Goal: Task Accomplishment & Management: Complete application form

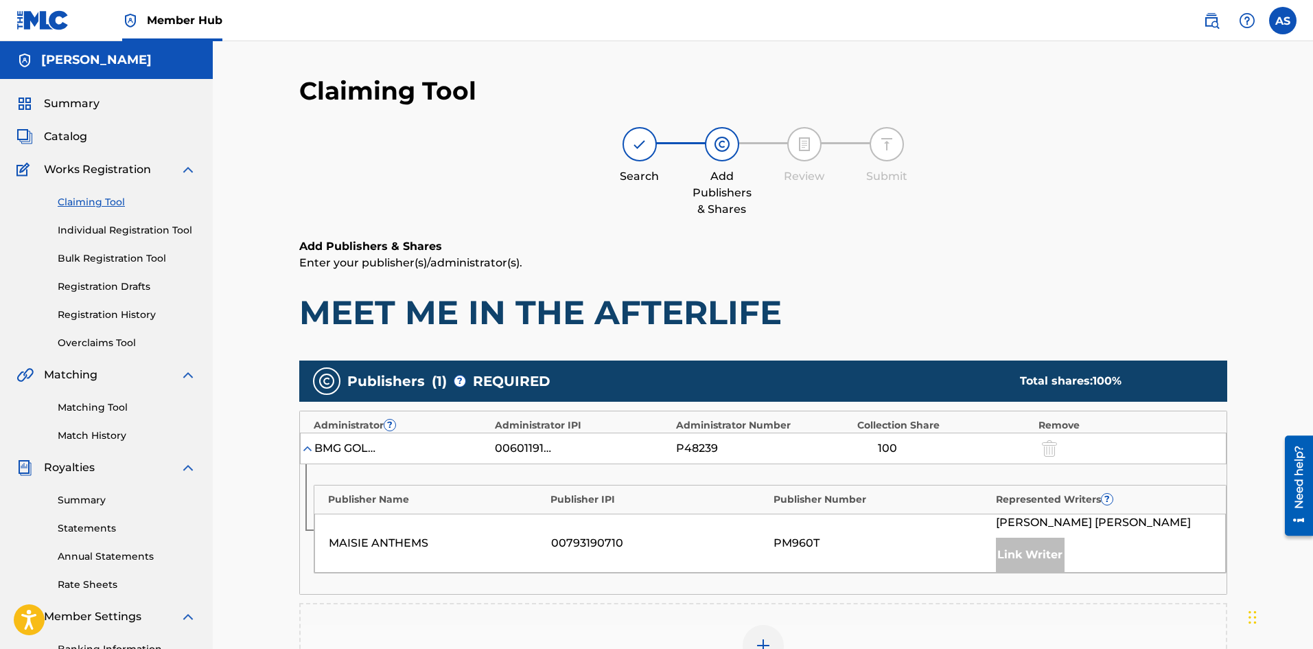
click at [822, 190] on div "Search Add Publishers & Shares Review Submit" at bounding box center [763, 172] width 928 height 91
click at [105, 169] on span "Works Registration" at bounding box center [97, 169] width 107 height 16
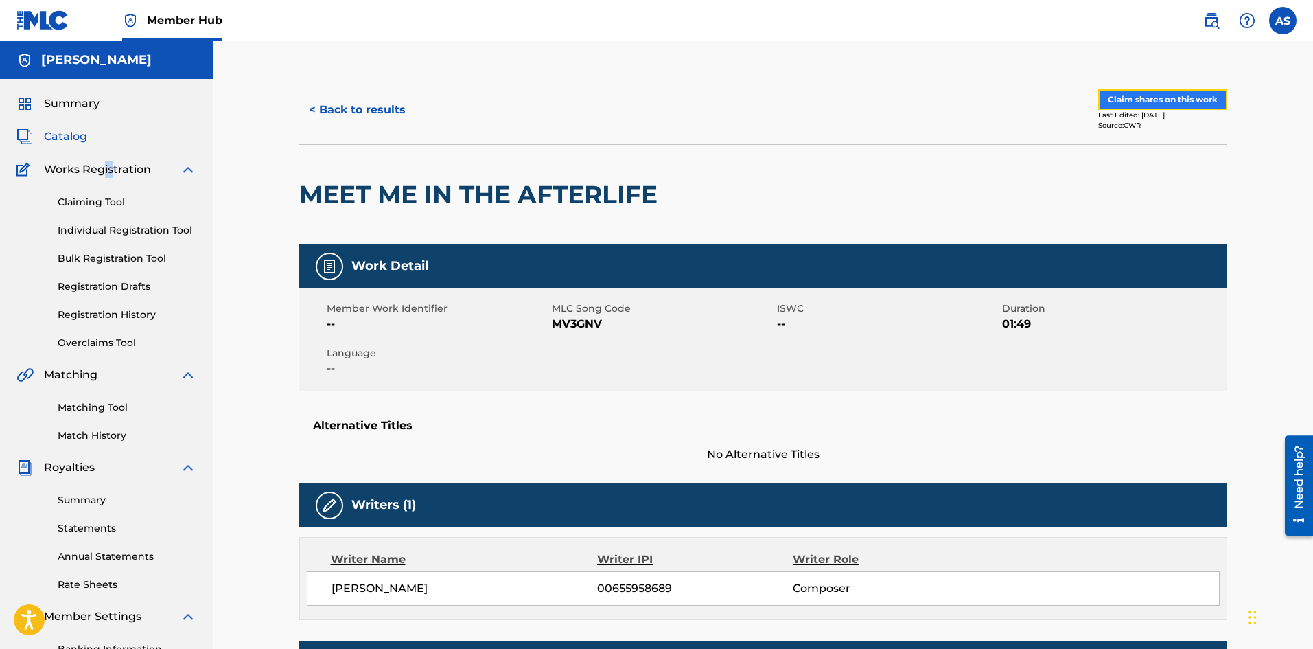
click at [1135, 98] on button "Claim shares on this work" at bounding box center [1162, 99] width 129 height 21
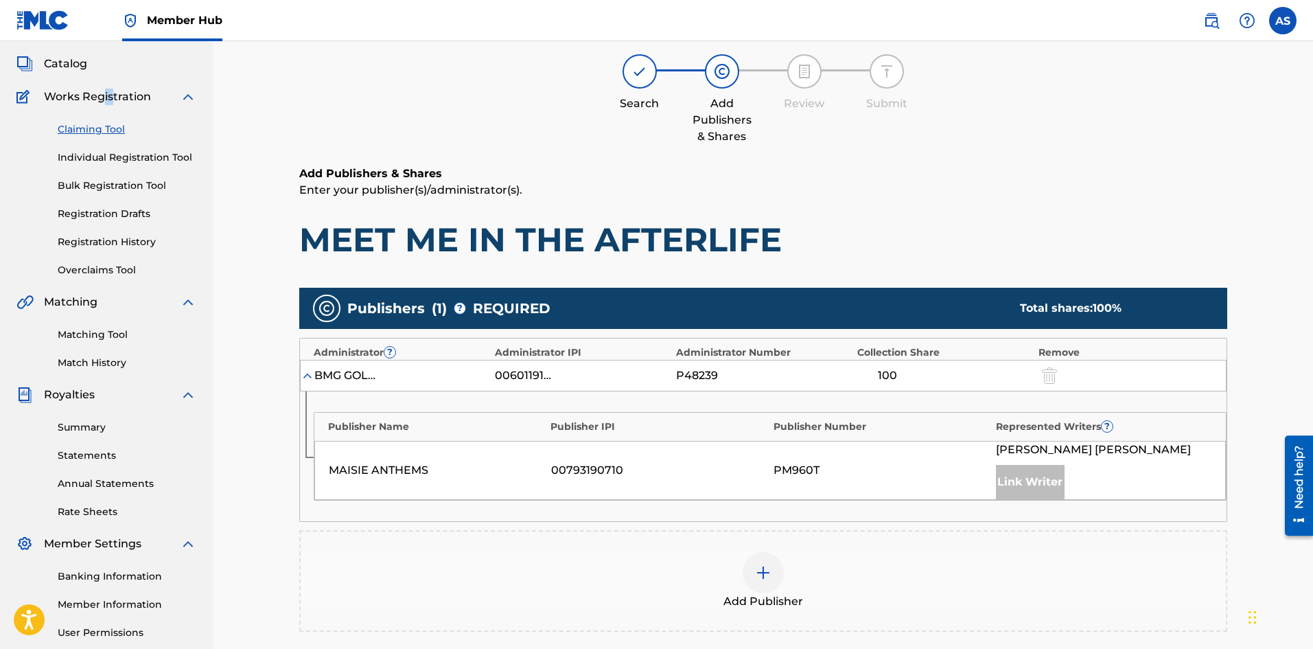
scroll to position [140, 0]
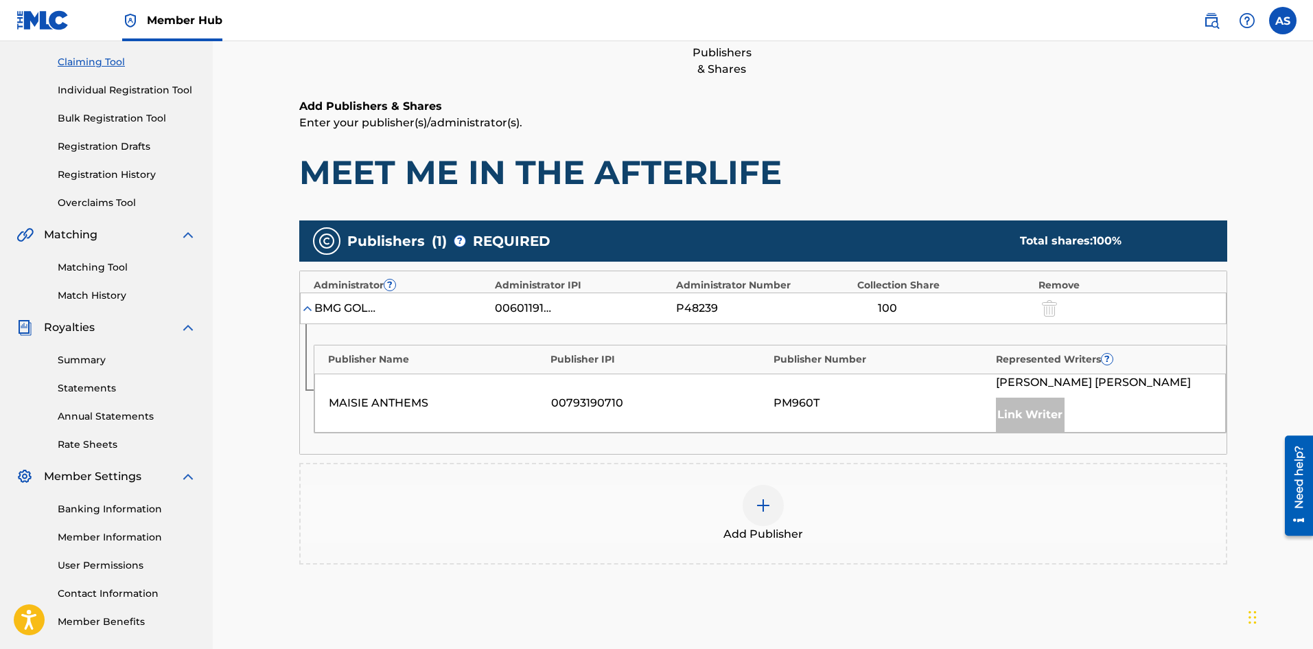
click at [766, 511] on img at bounding box center [763, 505] width 16 height 16
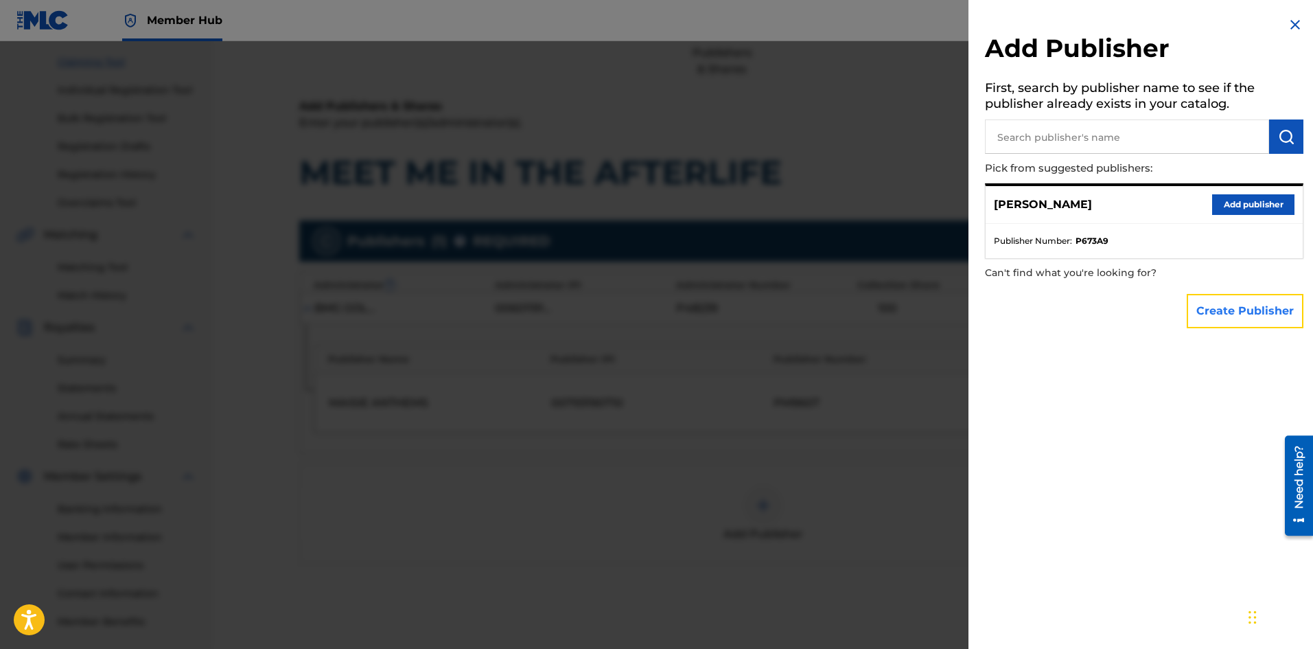
click at [1223, 310] on button "Create Publisher" at bounding box center [1245, 311] width 117 height 34
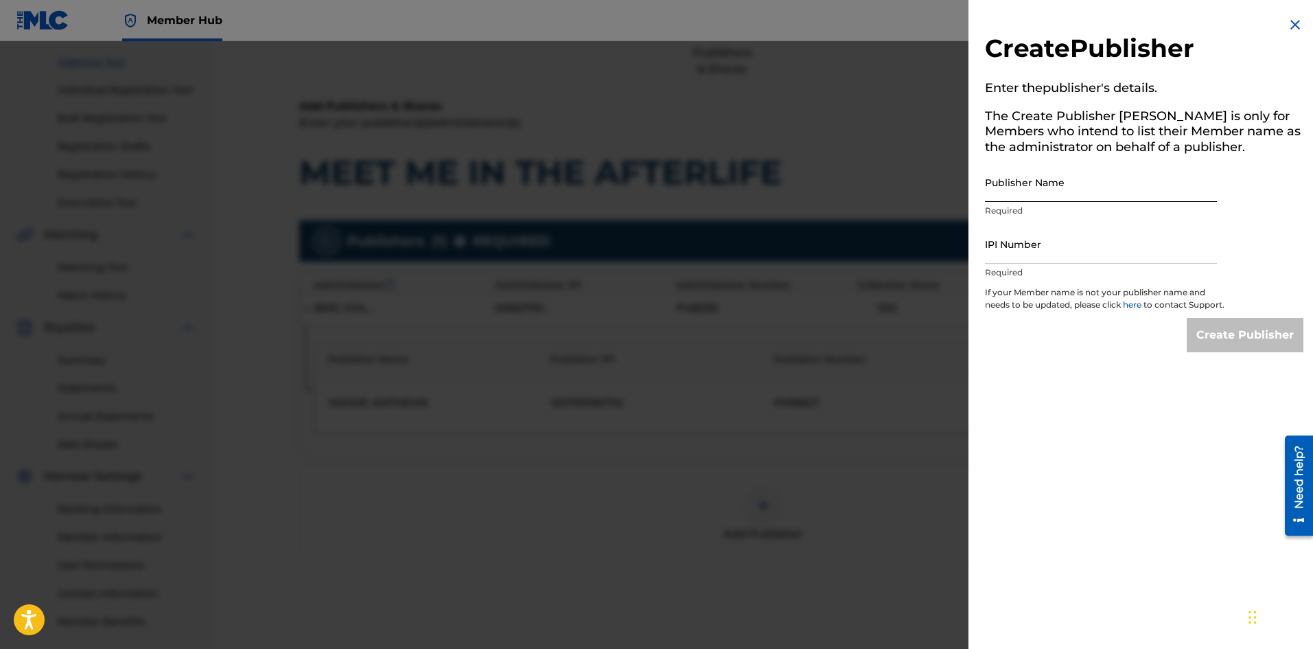
click at [1040, 189] on input "Publisher Name" at bounding box center [1101, 182] width 232 height 39
click at [1034, 200] on input "J" at bounding box center [1101, 182] width 232 height 39
click at [1012, 197] on input "J" at bounding box center [1101, 182] width 232 height 39
click at [990, 255] on input "IPI Number" at bounding box center [1101, 243] width 232 height 39
click at [1001, 254] on input "IPI Number" at bounding box center [1101, 243] width 232 height 39
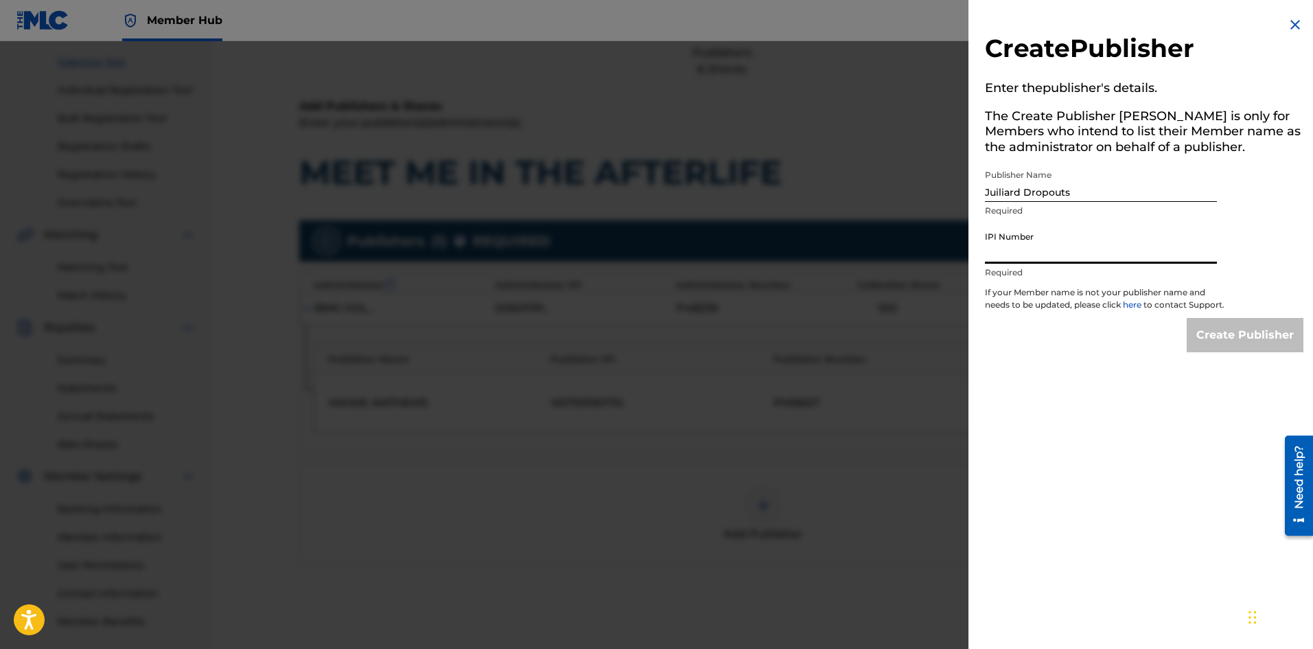
click at [999, 191] on input "Juiliard Dropouts" at bounding box center [1101, 182] width 232 height 39
type input "Juilliard Dropouts"
click at [1031, 252] on input "IPI Number" at bounding box center [1101, 243] width 232 height 39
click at [1036, 257] on input "IPI Number" at bounding box center [1101, 243] width 232 height 39
click at [1011, 250] on input "IPI Number" at bounding box center [1101, 243] width 232 height 39
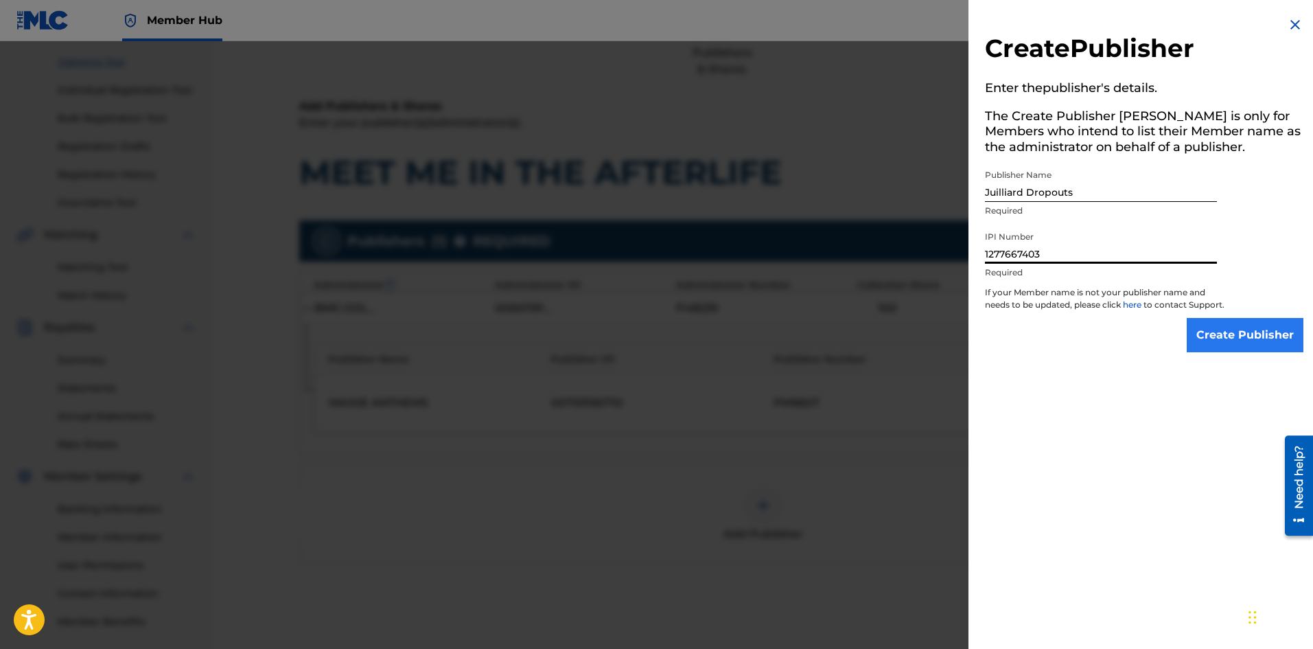
type input "1277667403"
click at [1229, 346] on input "Create Publisher" at bounding box center [1245, 335] width 117 height 34
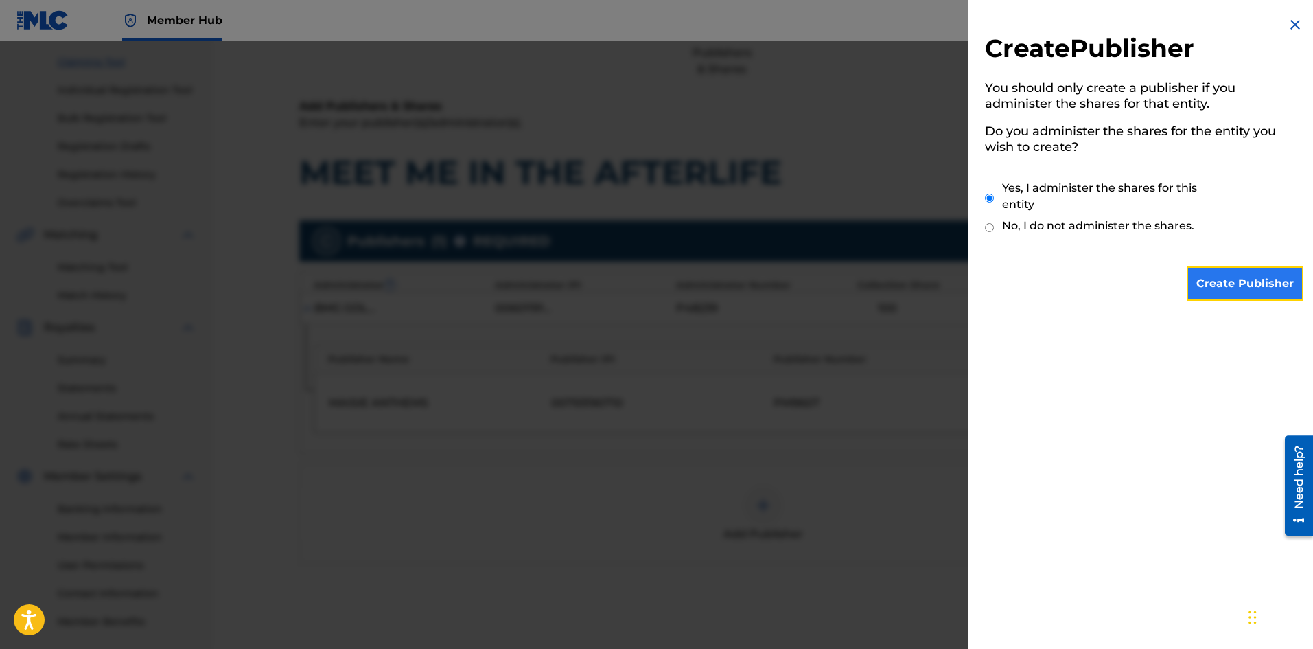
click at [1245, 279] on input "Create Publisher" at bounding box center [1245, 283] width 117 height 34
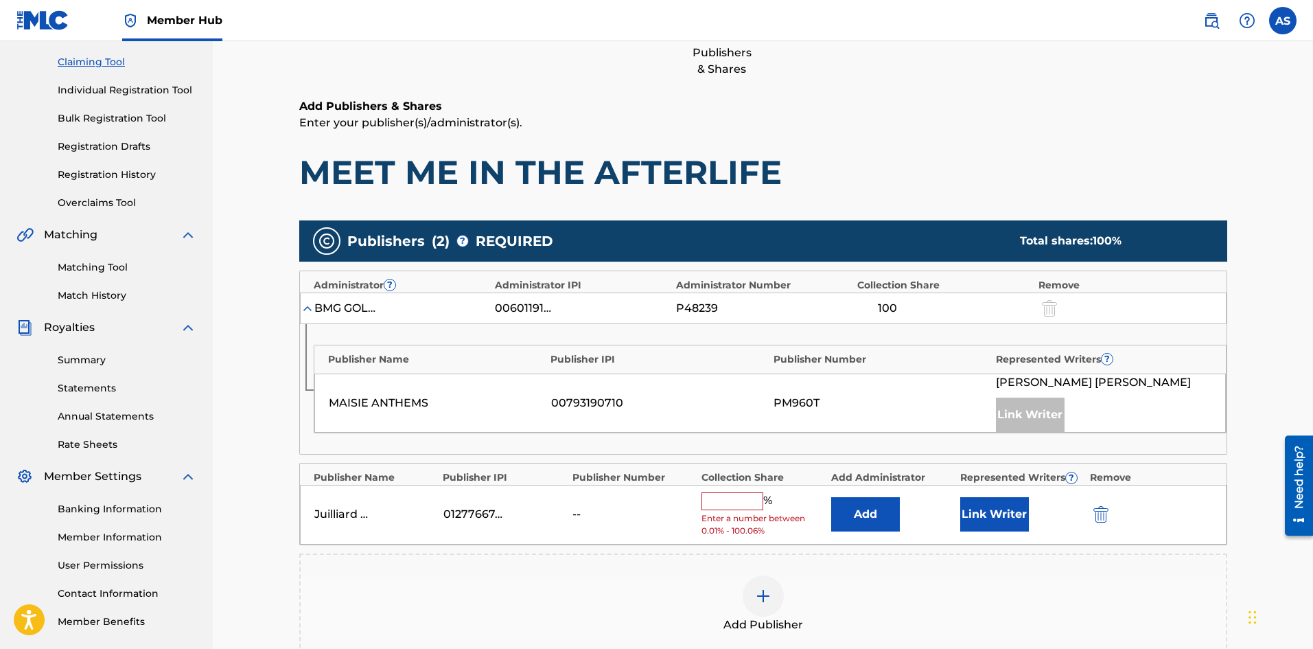
click at [717, 498] on input "text" at bounding box center [732, 501] width 62 height 18
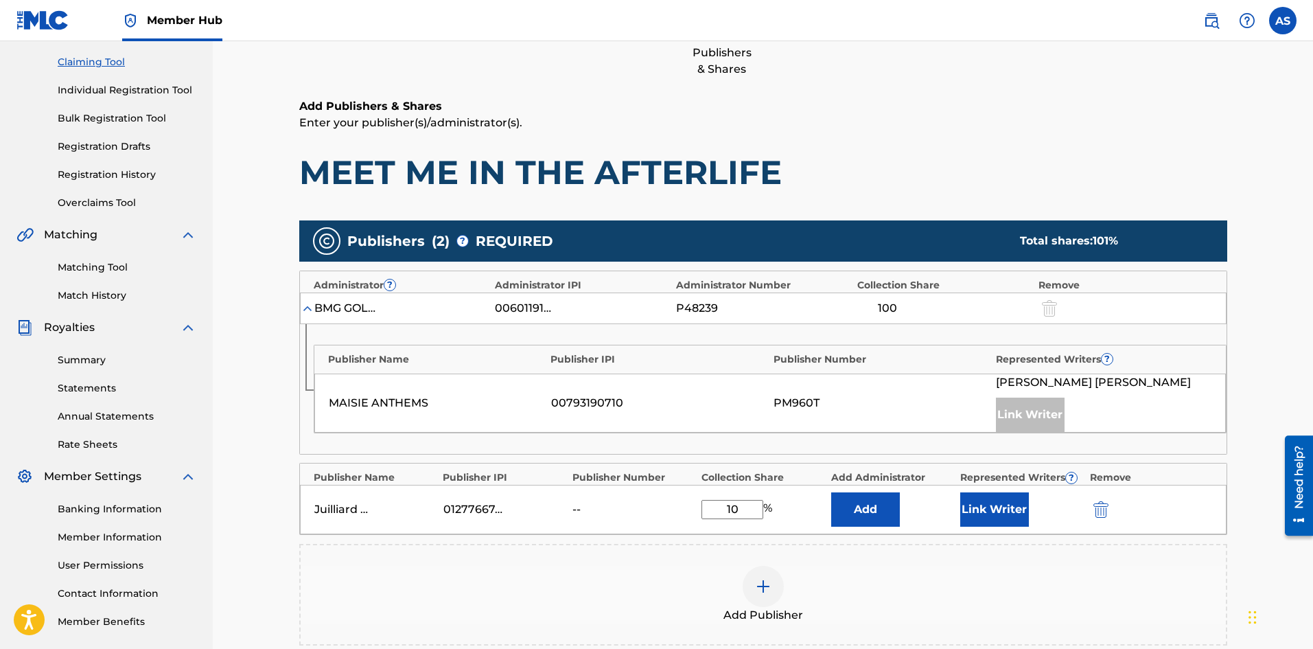
type input "1"
type input "75"
click at [838, 592] on div "Add Publisher" at bounding box center [763, 594] width 925 height 58
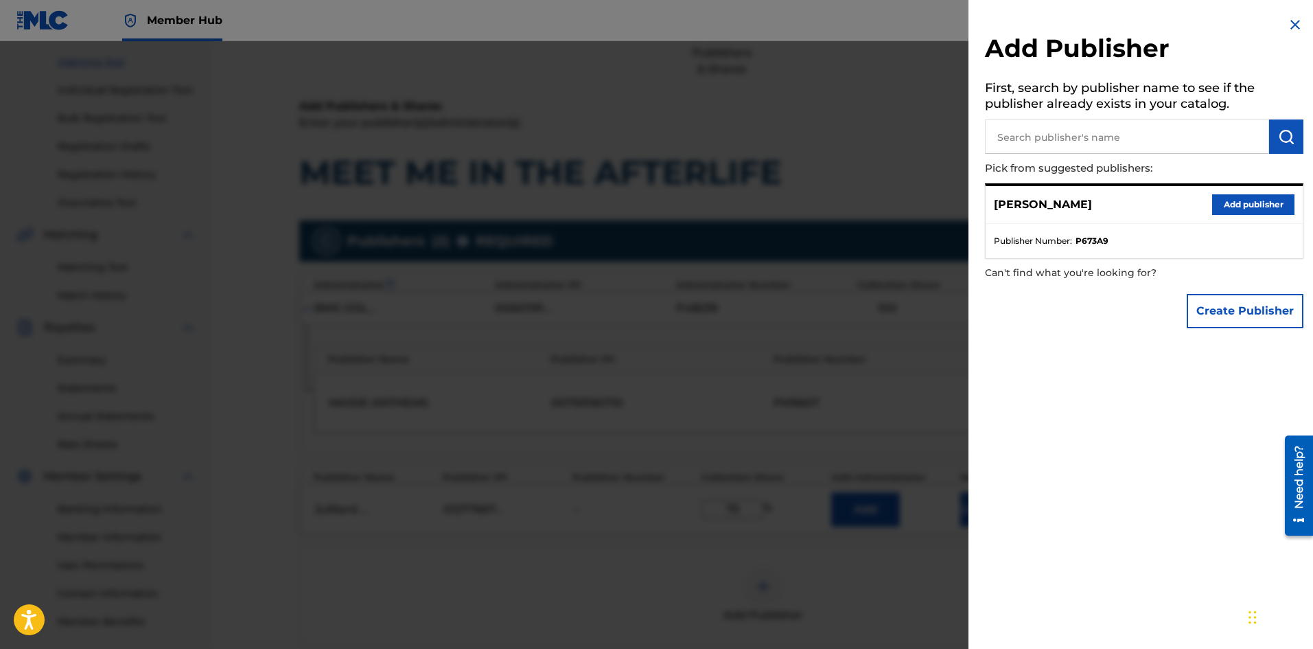
click at [1010, 128] on input "text" at bounding box center [1127, 136] width 284 height 34
type input "[PERSON_NAME] anthem"
click at [1286, 135] on img "submit" at bounding box center [1286, 136] width 16 height 16
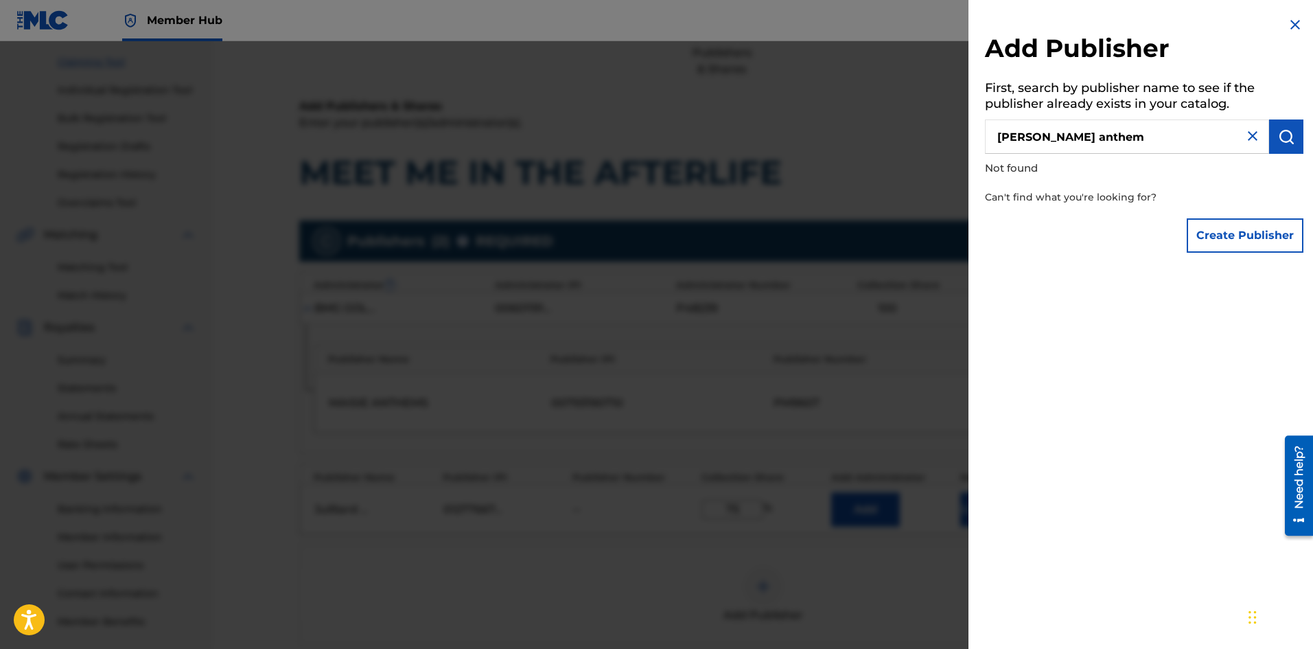
click at [1287, 25] on img at bounding box center [1295, 24] width 16 height 16
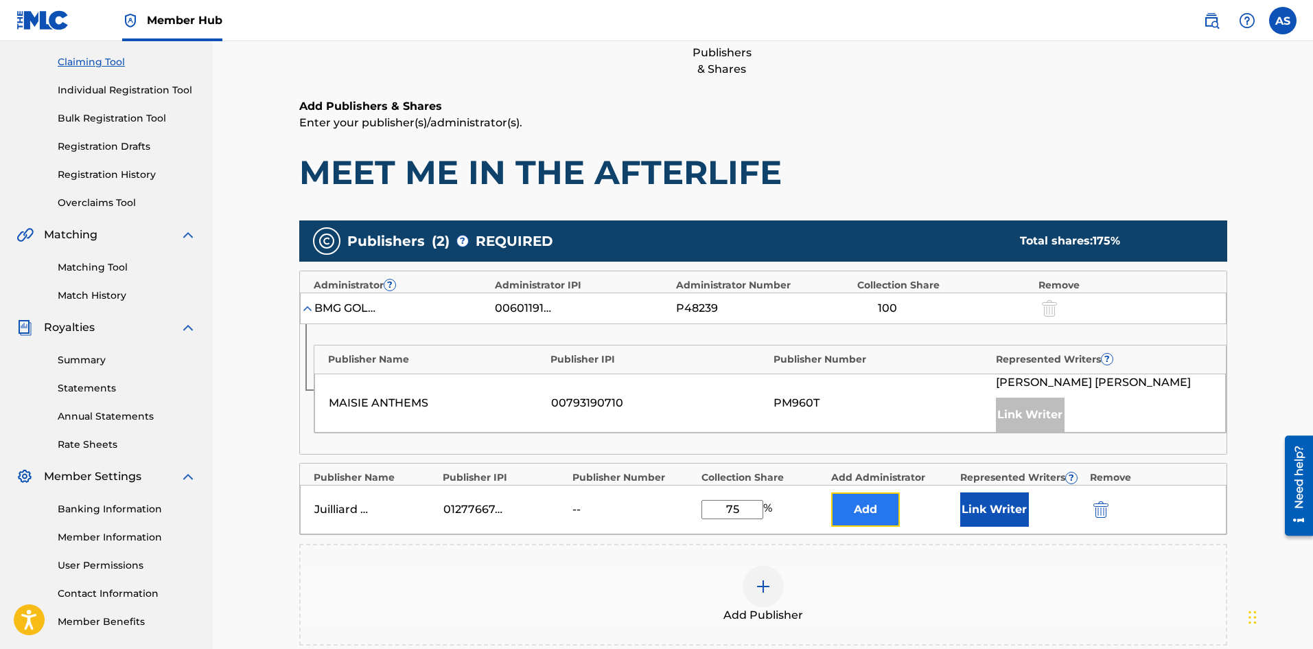
click at [839, 517] on button "Add" at bounding box center [865, 509] width 69 height 34
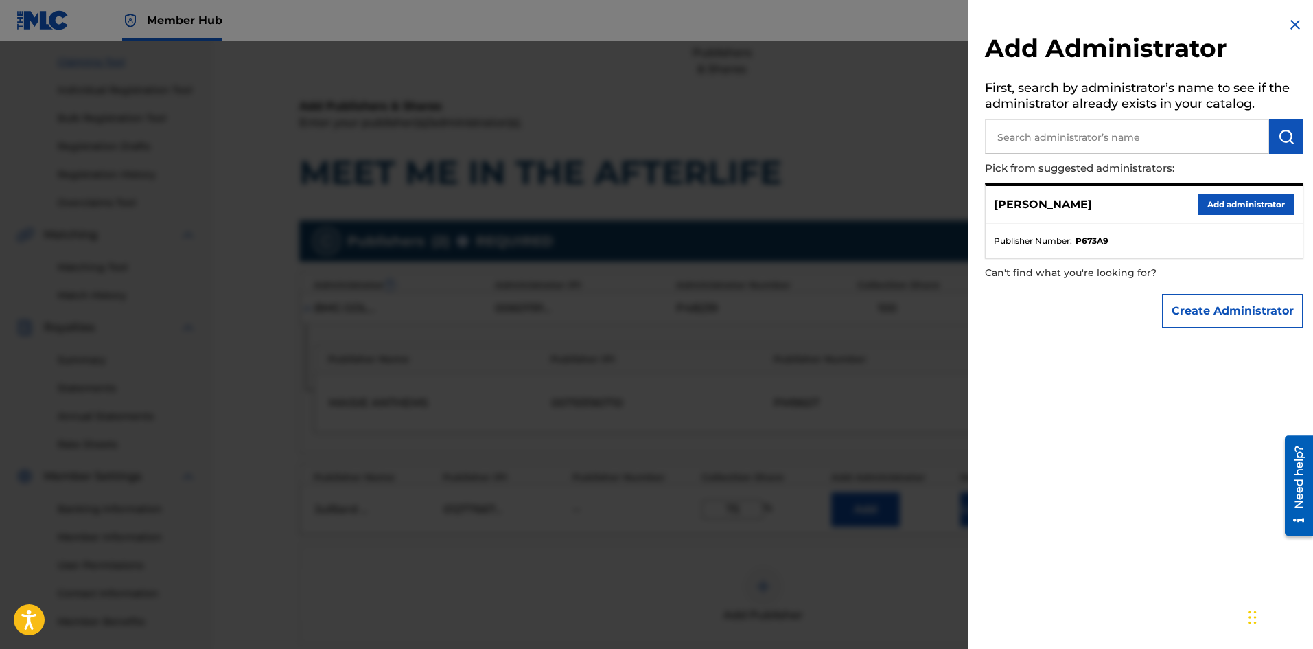
drag, startPoint x: 1285, startPoint y: 23, endPoint x: 1260, endPoint y: 42, distance: 31.4
click at [1287, 25] on img at bounding box center [1295, 24] width 16 height 16
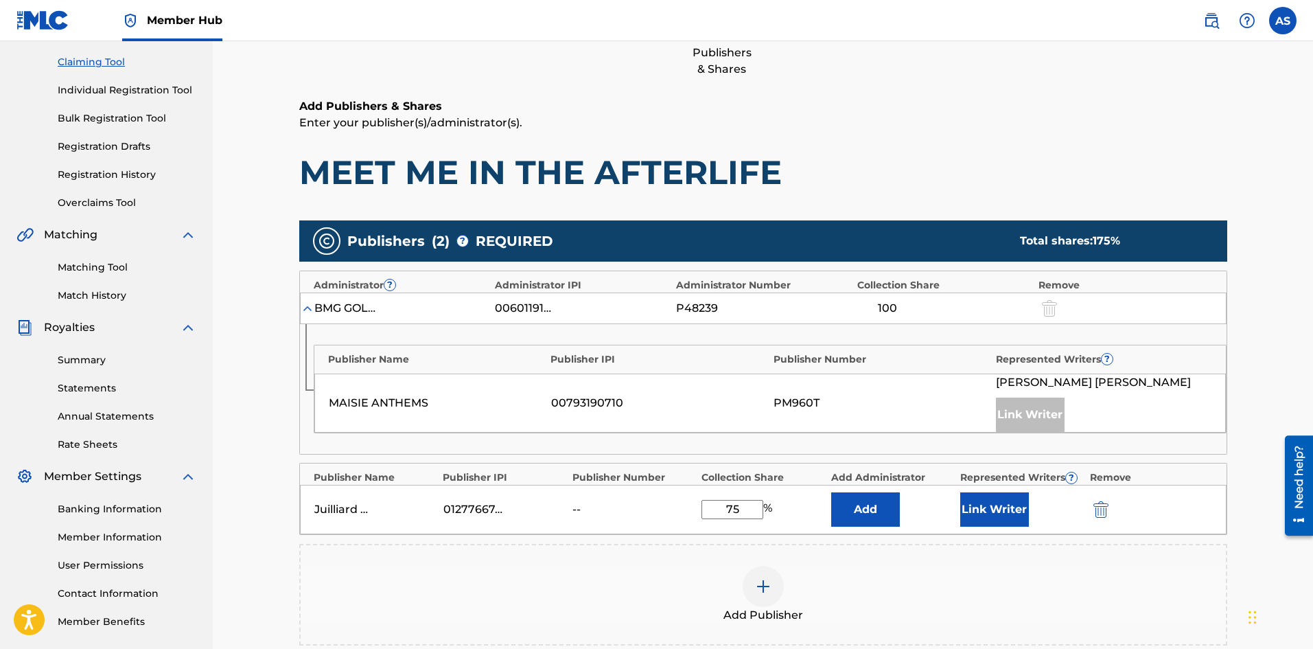
click at [824, 586] on div "Add Publisher" at bounding box center [763, 594] width 925 height 58
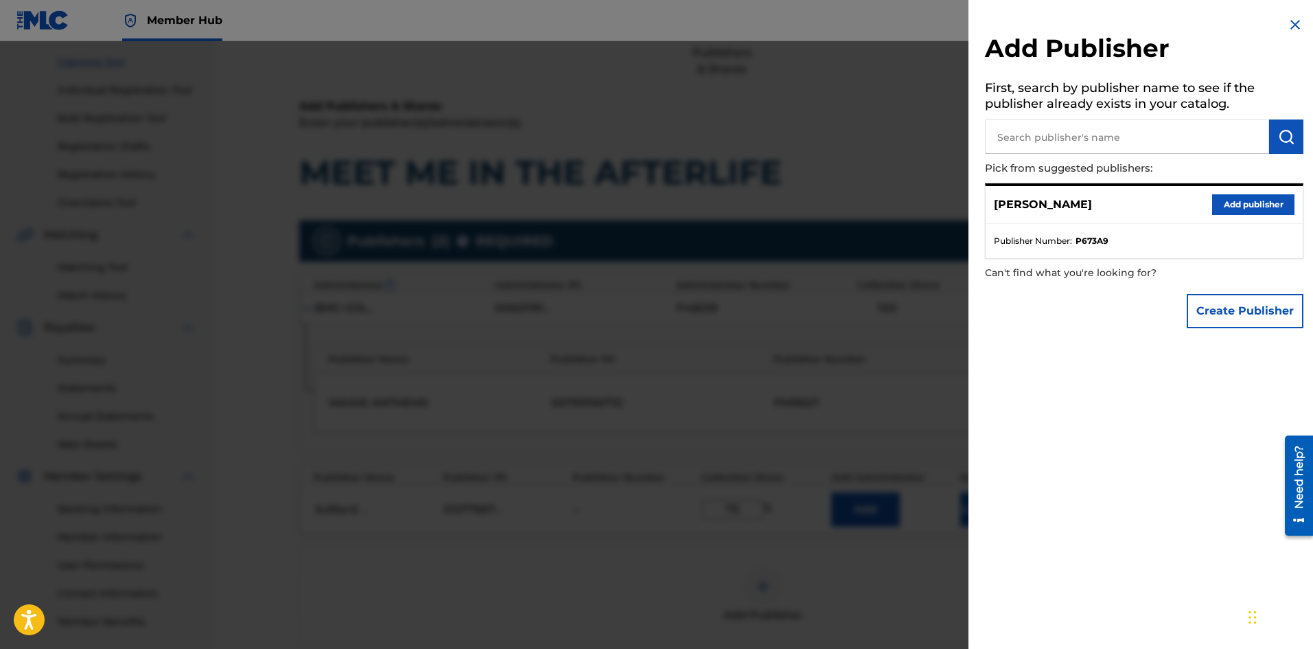
click at [1296, 22] on img at bounding box center [1295, 24] width 16 height 16
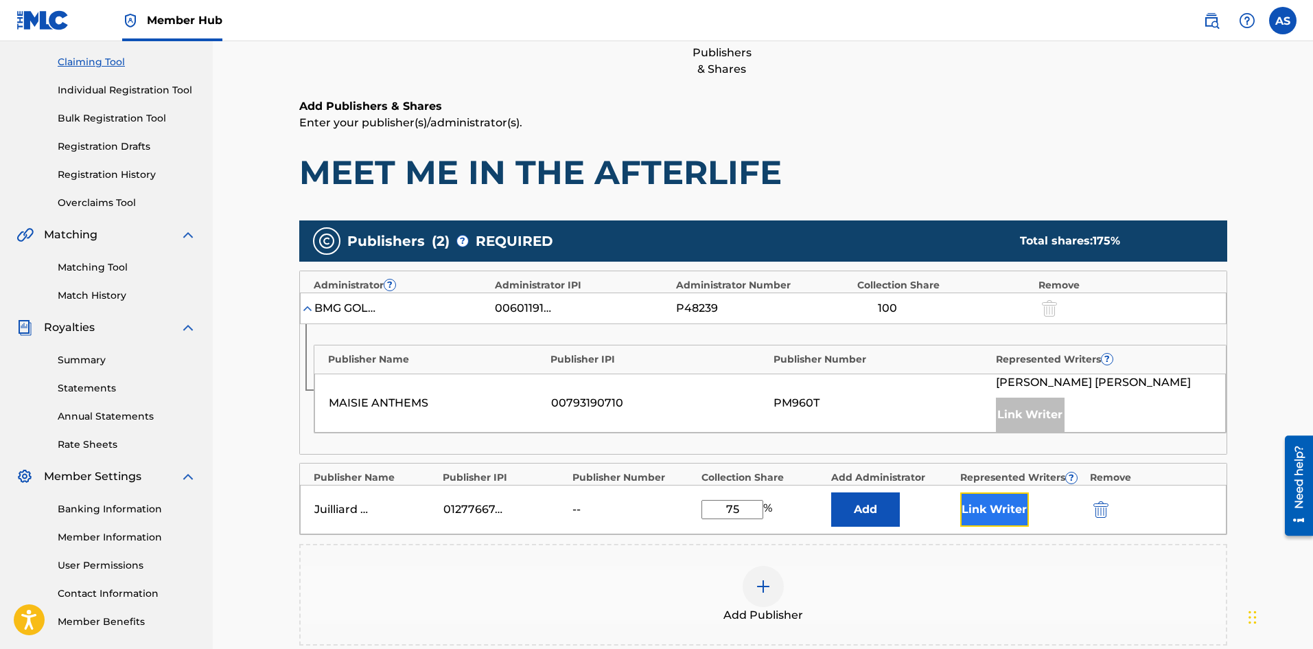
click at [1001, 512] on button "Link Writer" at bounding box center [994, 509] width 69 height 34
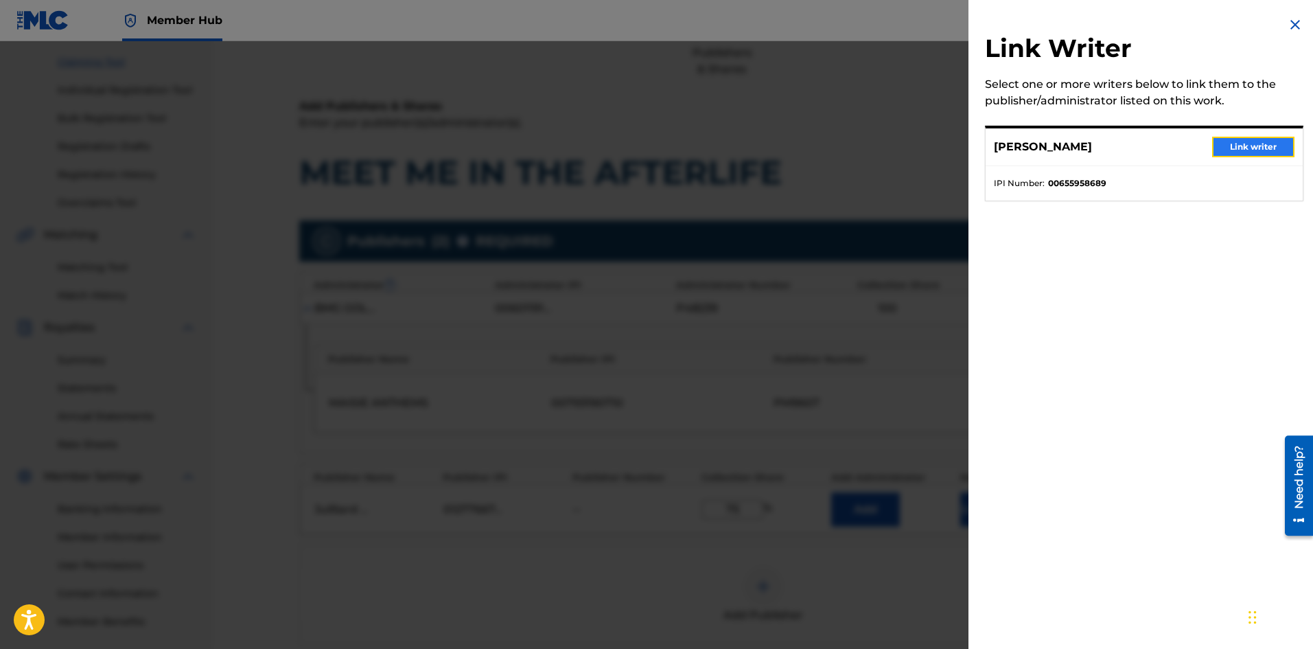
click at [1246, 148] on button "Link writer" at bounding box center [1253, 147] width 82 height 21
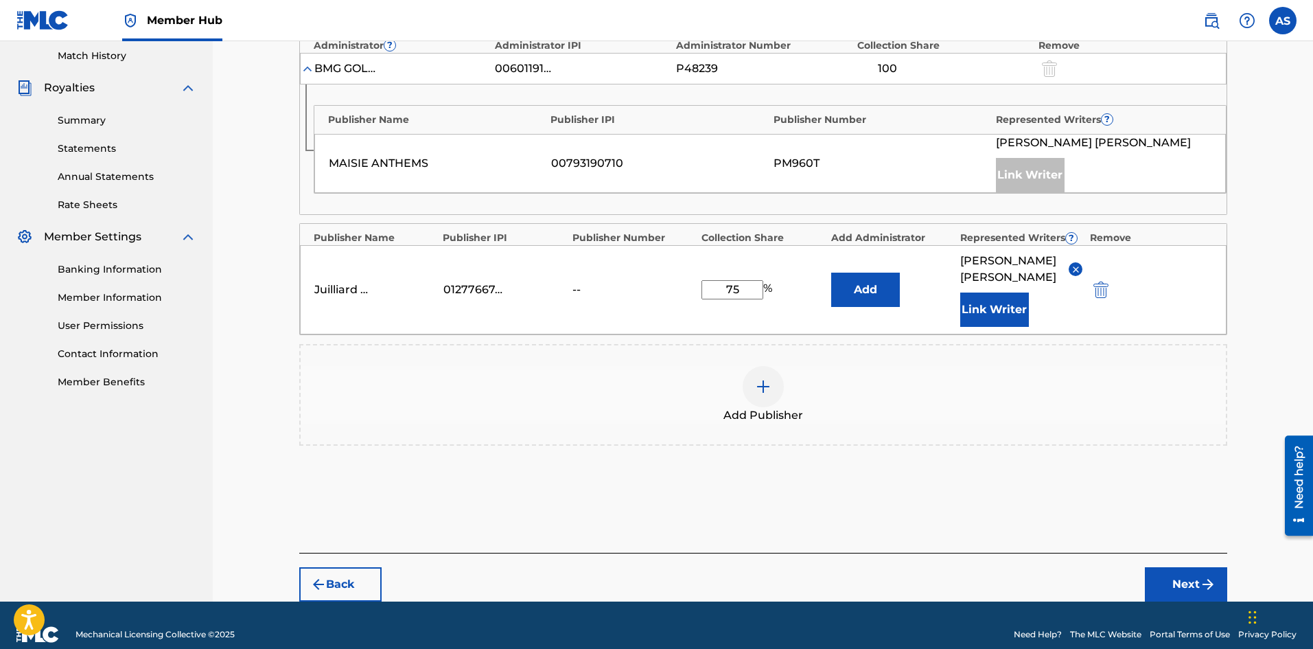
scroll to position [398, 0]
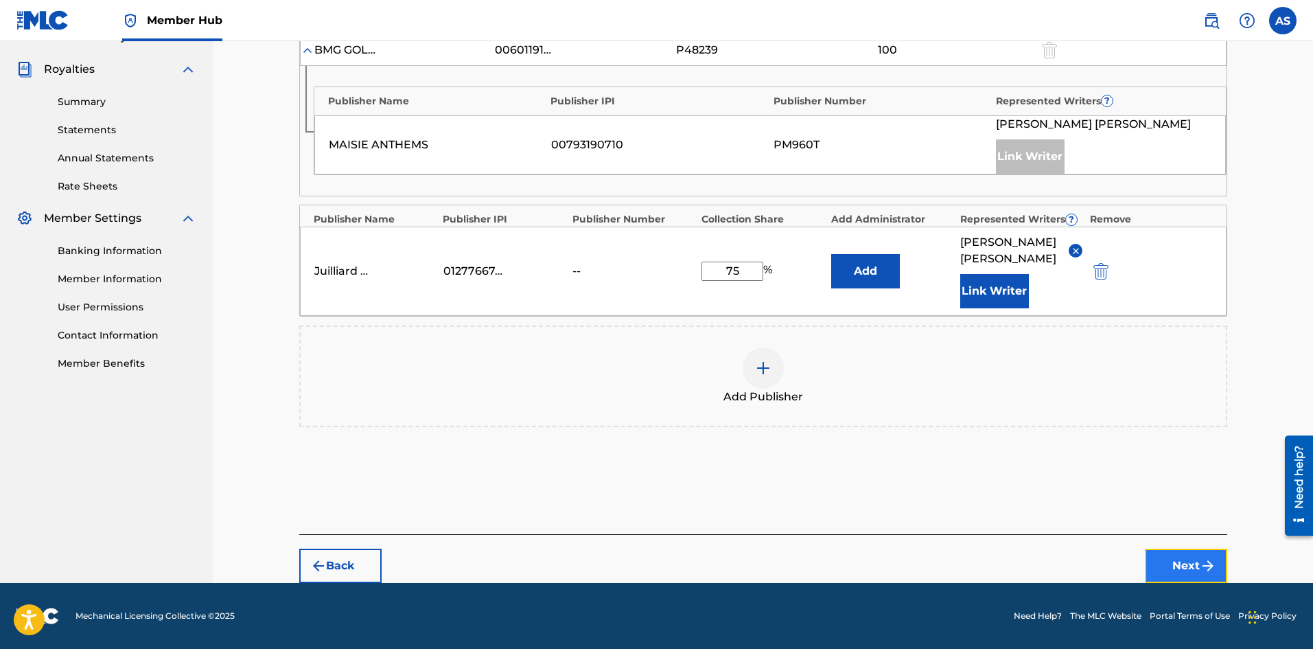
click at [1189, 564] on button "Next" at bounding box center [1186, 565] width 82 height 34
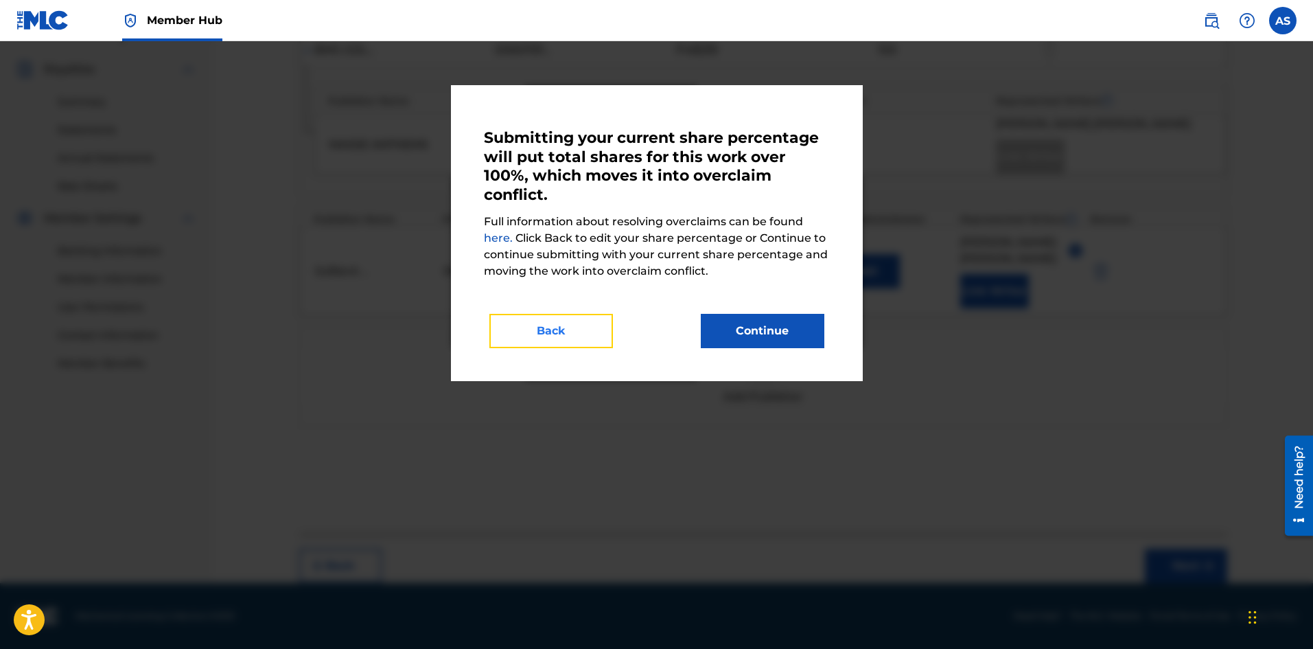
click at [544, 335] on button "Back" at bounding box center [551, 331] width 124 height 34
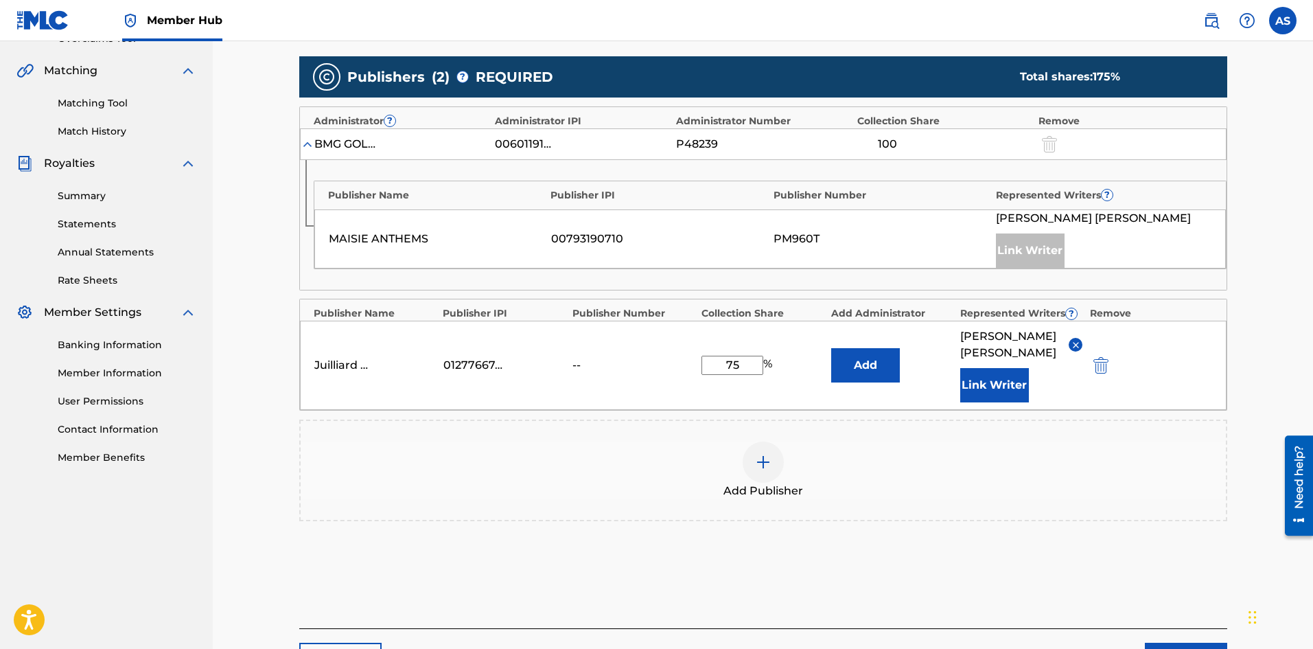
scroll to position [192, 0]
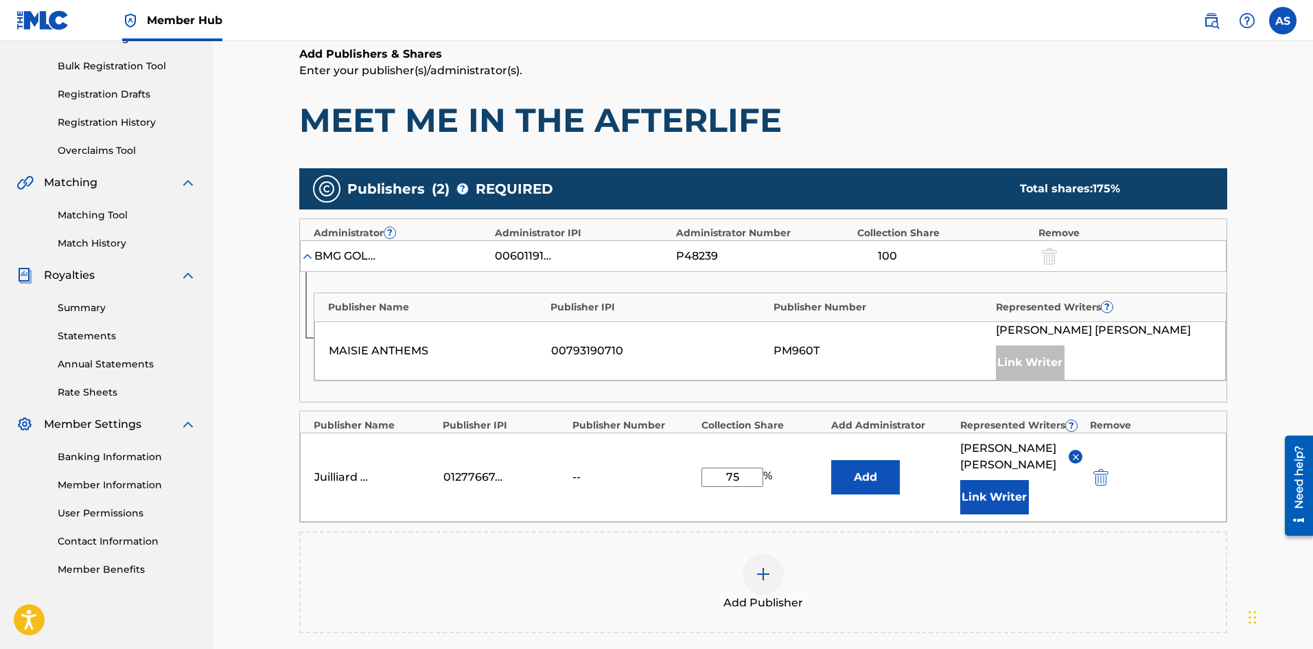
click at [818, 359] on div "MAISIE ANTHEMS 00793190710 PM960T [PERSON_NAME] Link Writer" at bounding box center [769, 350] width 911 height 59
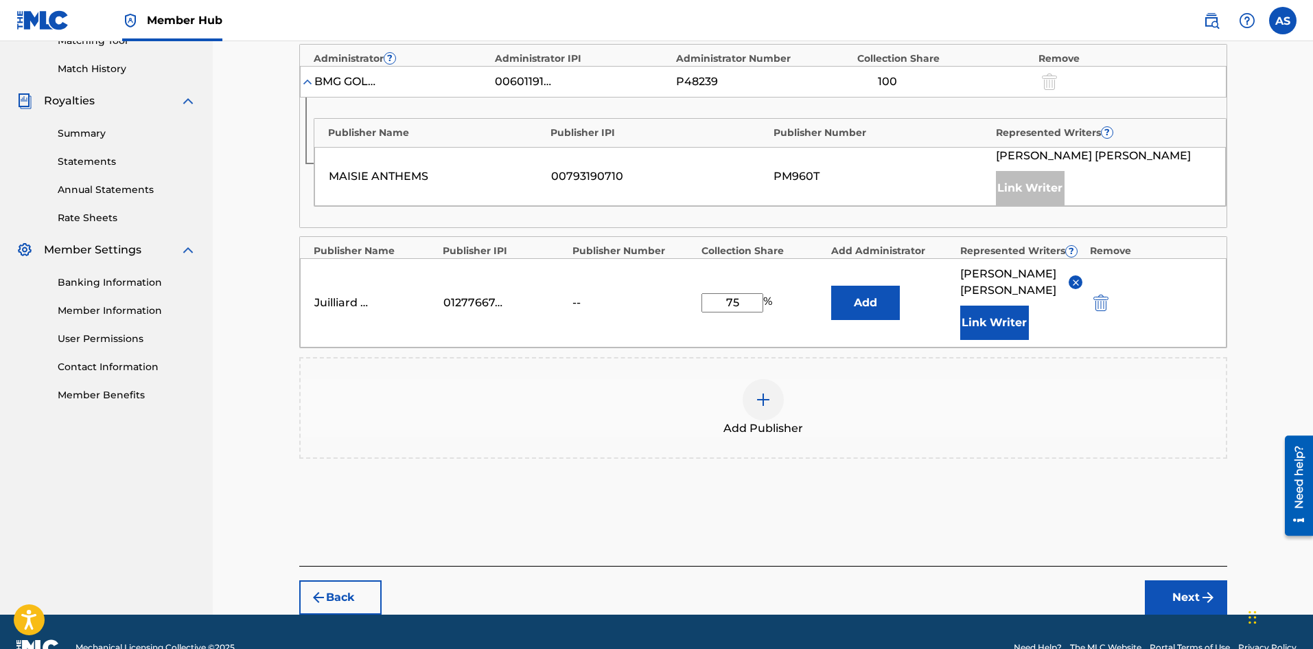
scroll to position [398, 0]
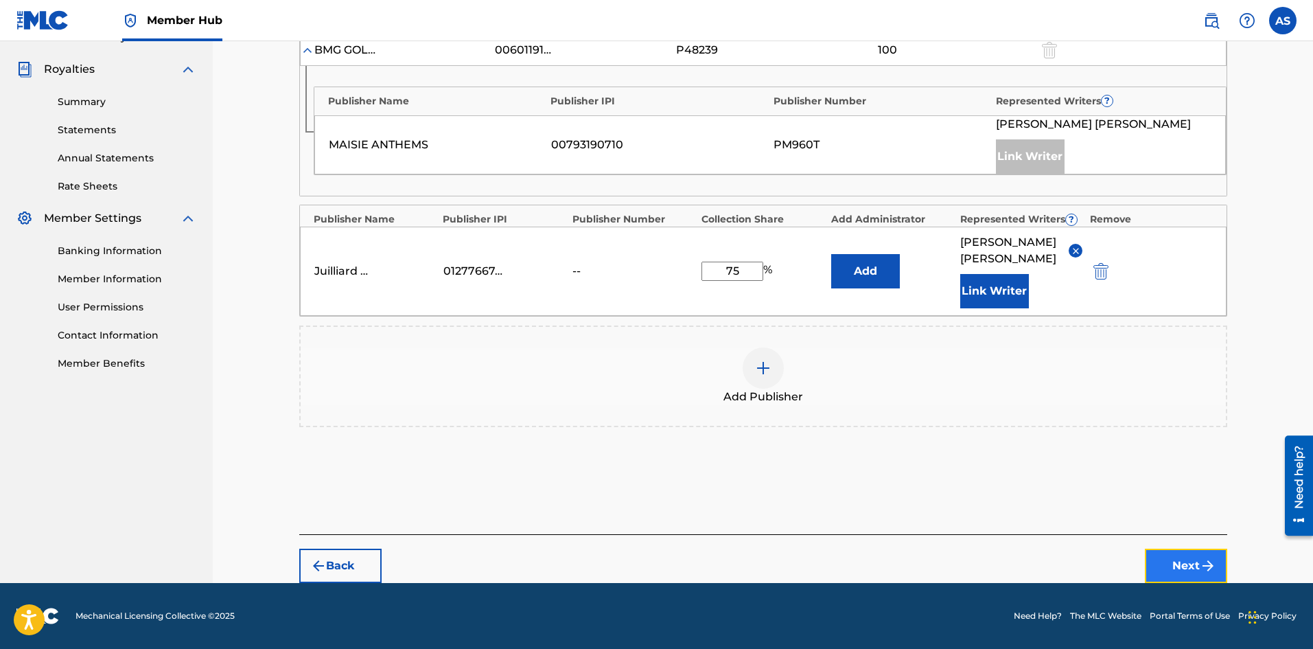
click at [1189, 568] on button "Next" at bounding box center [1186, 565] width 82 height 34
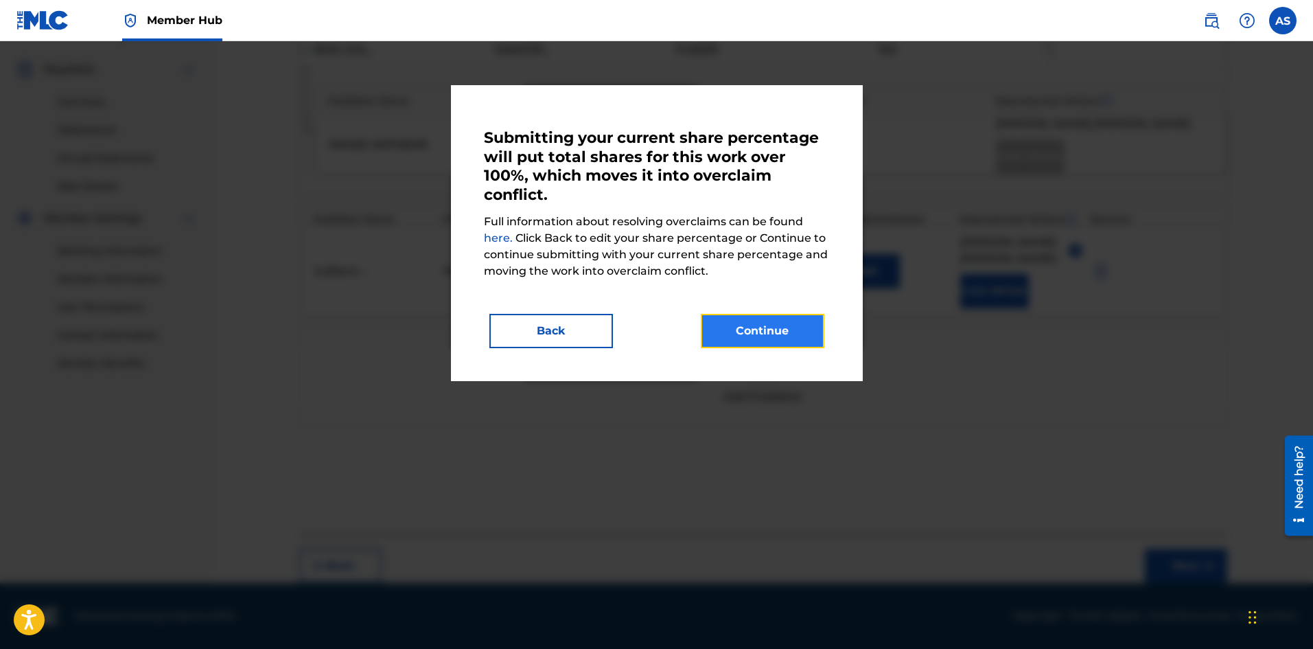
click at [780, 337] on button "Continue" at bounding box center [763, 331] width 124 height 34
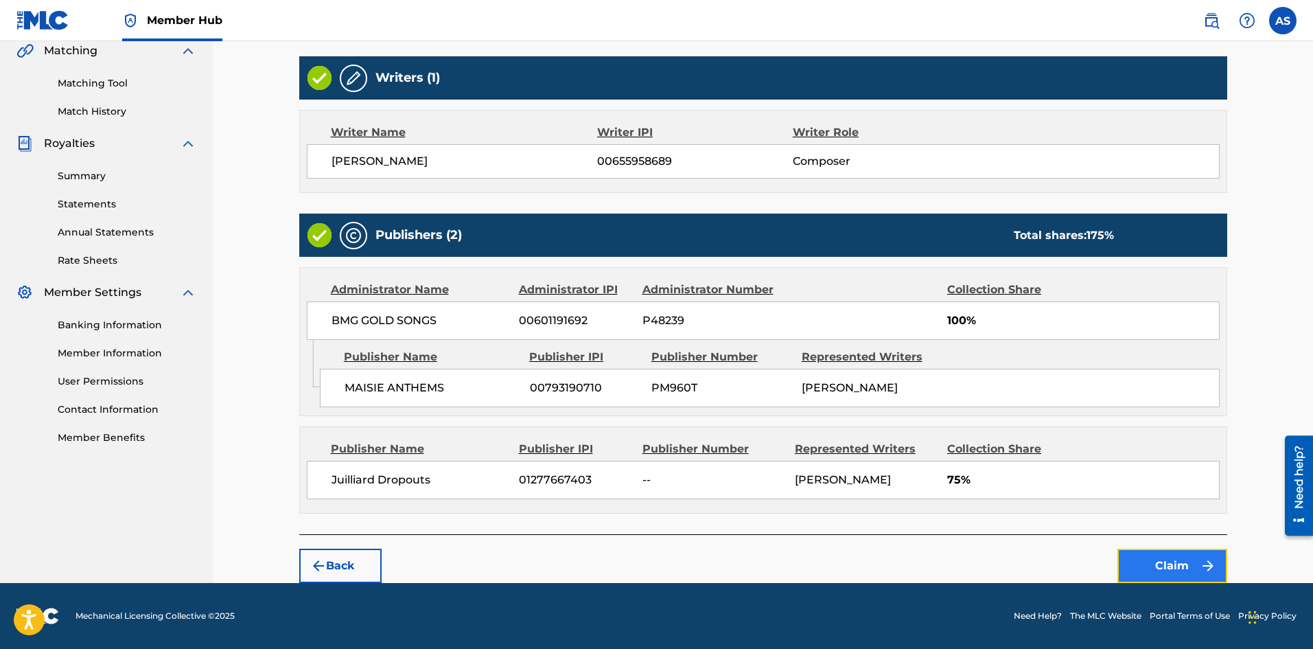
click at [1175, 560] on button "Claim" at bounding box center [1172, 565] width 110 height 34
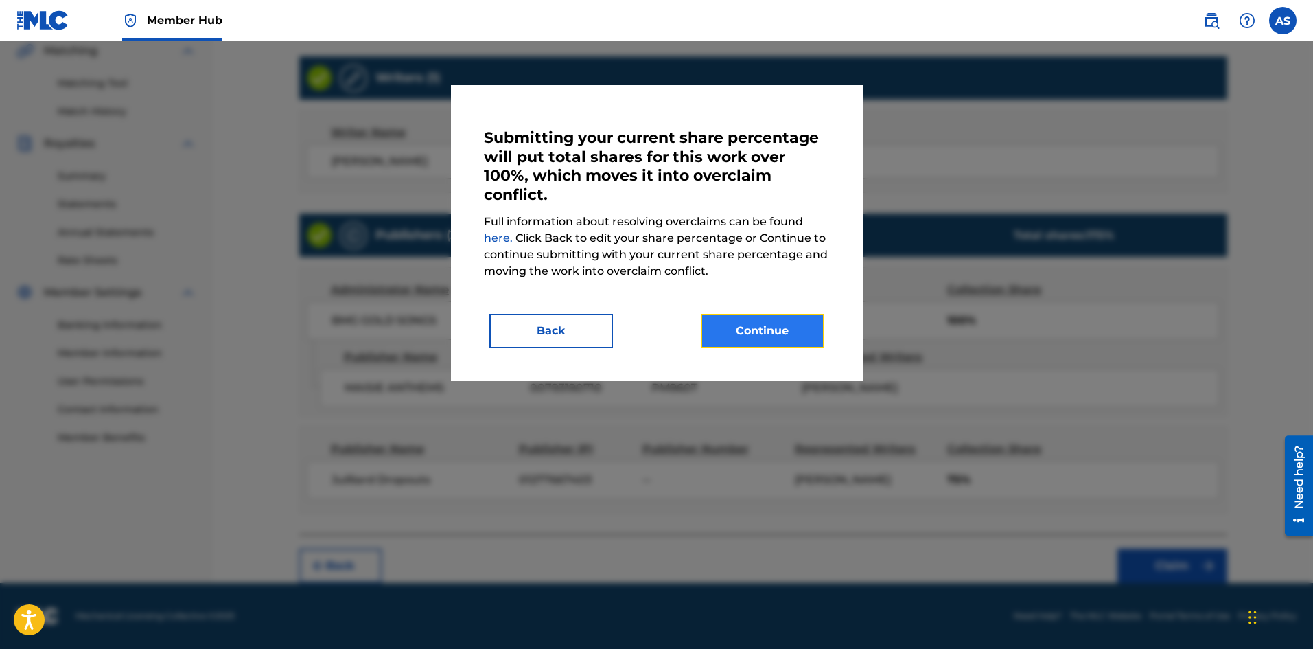
click at [769, 322] on button "Continue" at bounding box center [763, 331] width 124 height 34
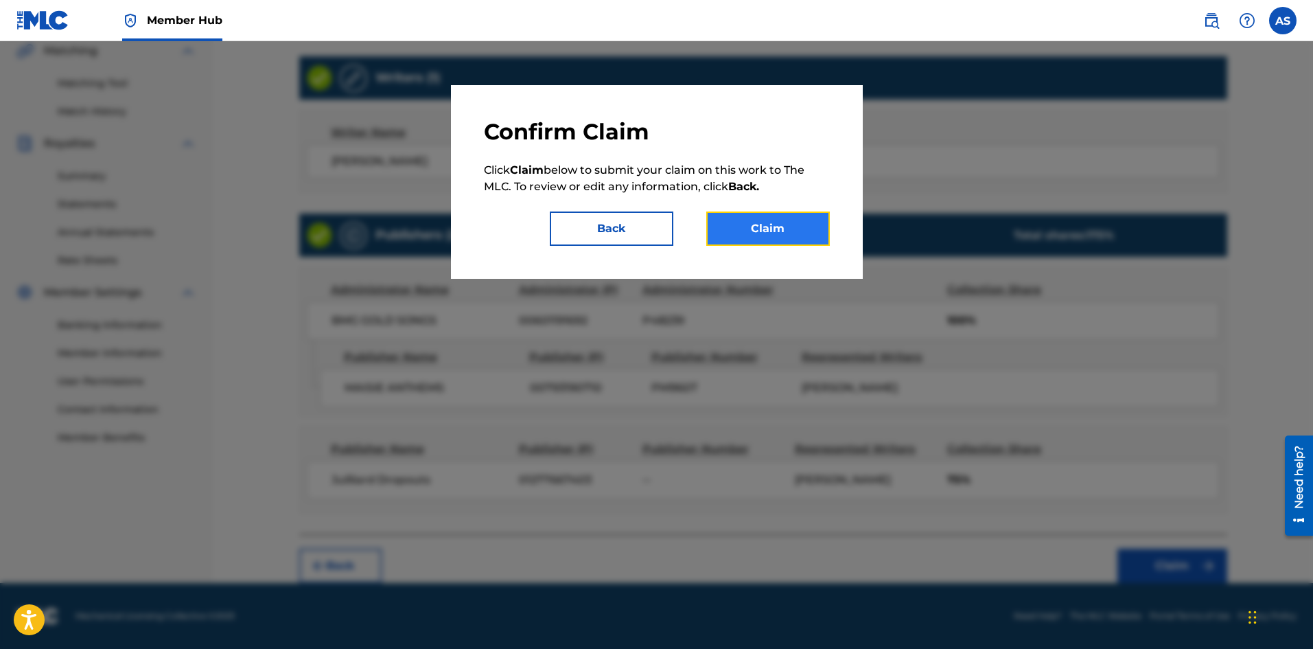
click at [778, 226] on button "Claim" at bounding box center [768, 228] width 124 height 34
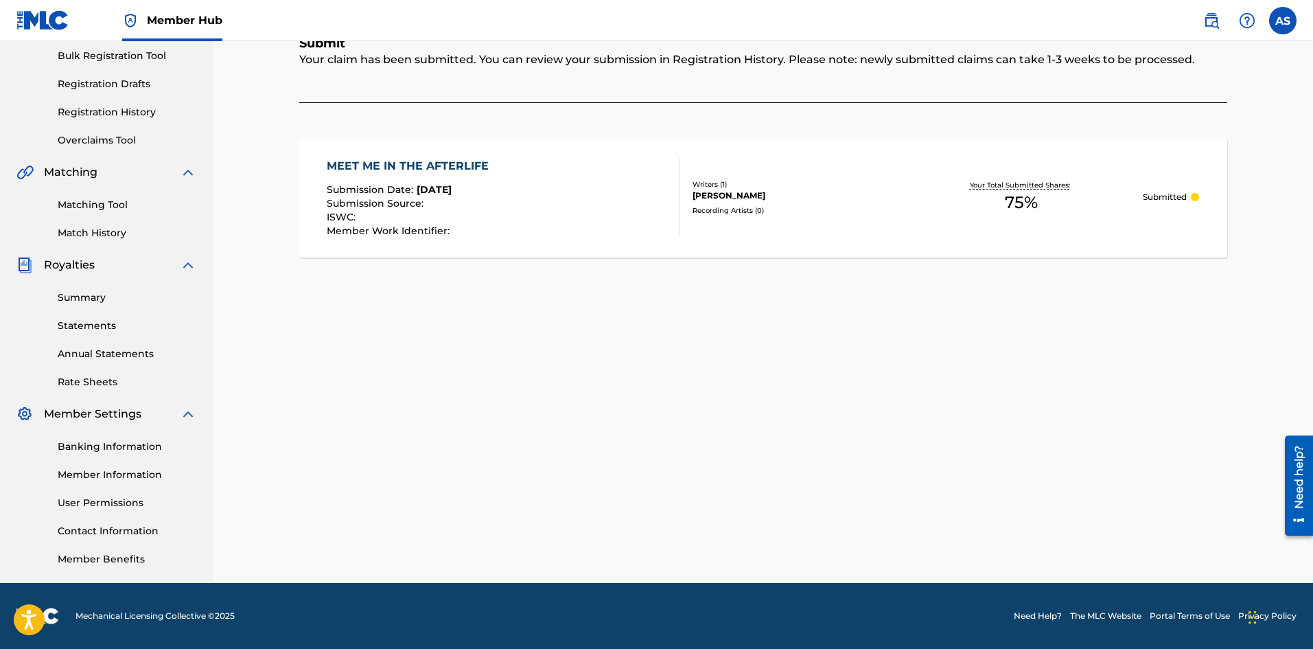
scroll to position [0, 0]
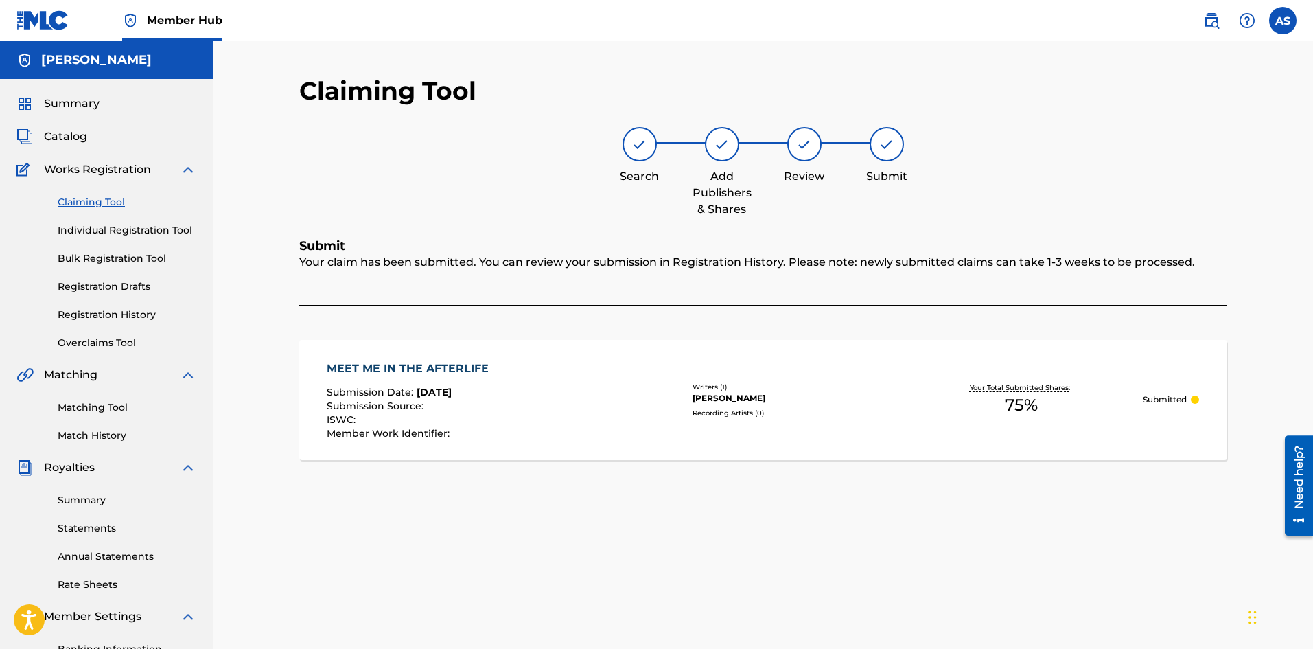
drag, startPoint x: 69, startPoint y: 170, endPoint x: 102, endPoint y: 174, distance: 32.5
click at [69, 170] on span "Works Registration" at bounding box center [97, 169] width 107 height 16
click at [60, 133] on span "Catalog" at bounding box center [65, 136] width 43 height 16
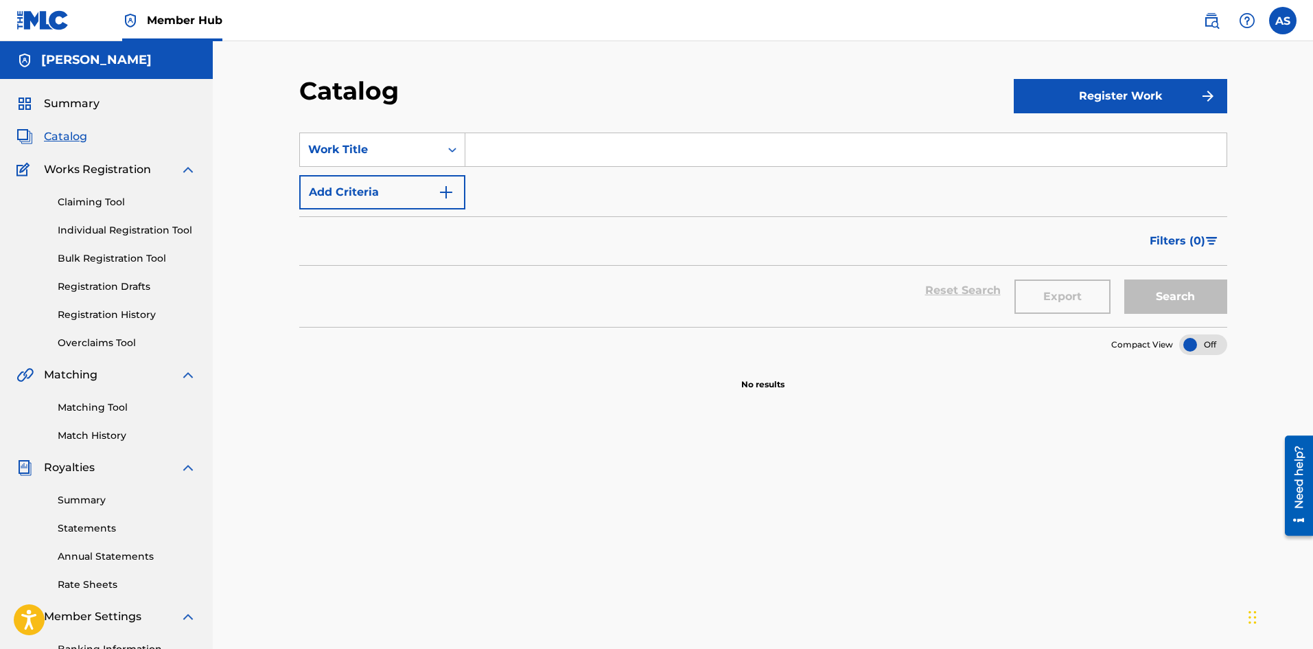
click at [523, 158] on input "Search Form" at bounding box center [845, 149] width 761 height 33
type input "after life"
click at [1154, 301] on button "Search" at bounding box center [1175, 296] width 103 height 34
click at [601, 191] on div "SearchWithCriteria6c7dbd55-1685-4d3d-a58b-5cb193a5b599 Work Title after life Ad…" at bounding box center [763, 170] width 928 height 77
click at [1180, 292] on button "Search" at bounding box center [1175, 296] width 103 height 34
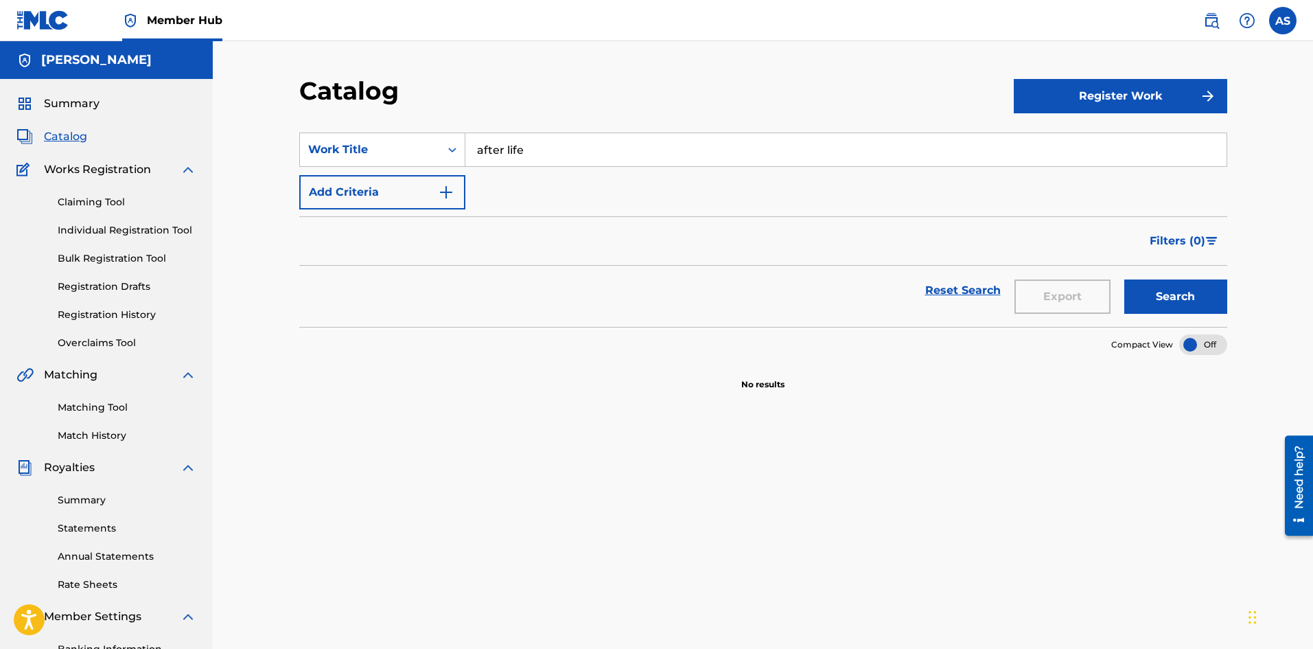
click at [549, 522] on div "SearchWithCriteria6c7dbd55-1685-4d3d-a58b-5cb193a5b599 Work Title after life Ad…" at bounding box center [763, 471] width 928 height 710
click at [80, 173] on span "Works Registration" at bounding box center [97, 169] width 107 height 16
click at [159, 169] on div "Works Registration" at bounding box center [106, 169] width 180 height 16
click at [80, 202] on link "Claiming Tool" at bounding box center [127, 202] width 139 height 14
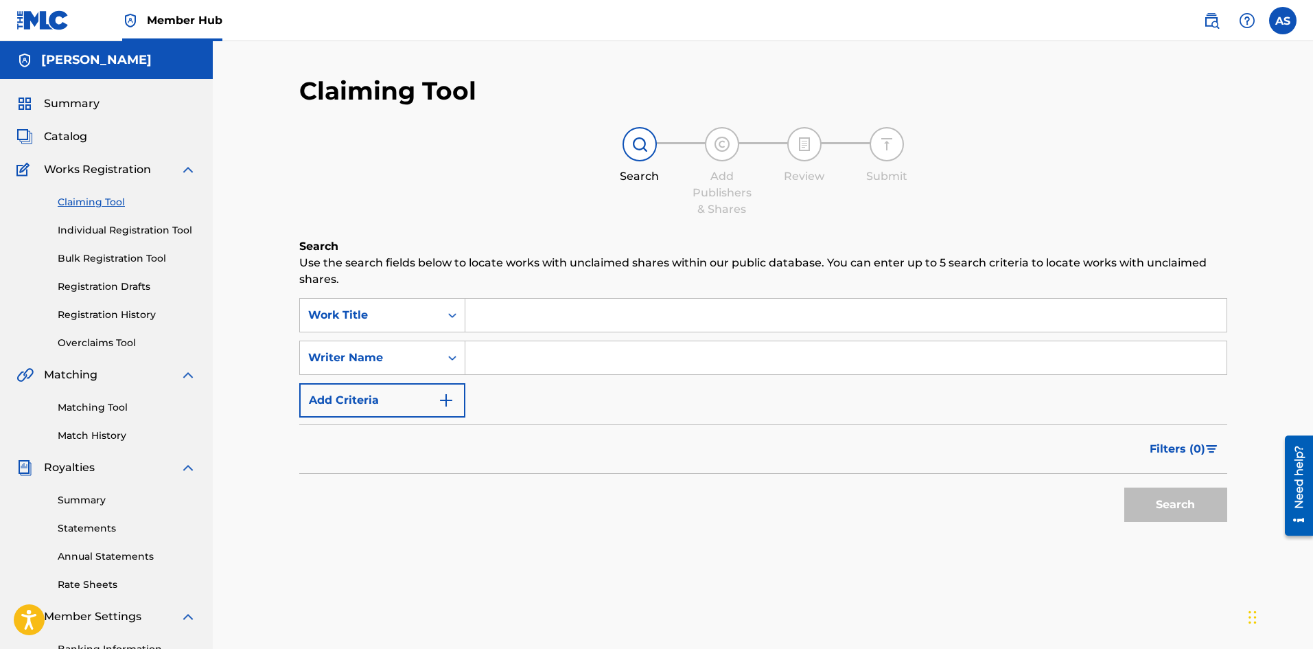
click at [517, 320] on input "Search Form" at bounding box center [845, 315] width 761 height 33
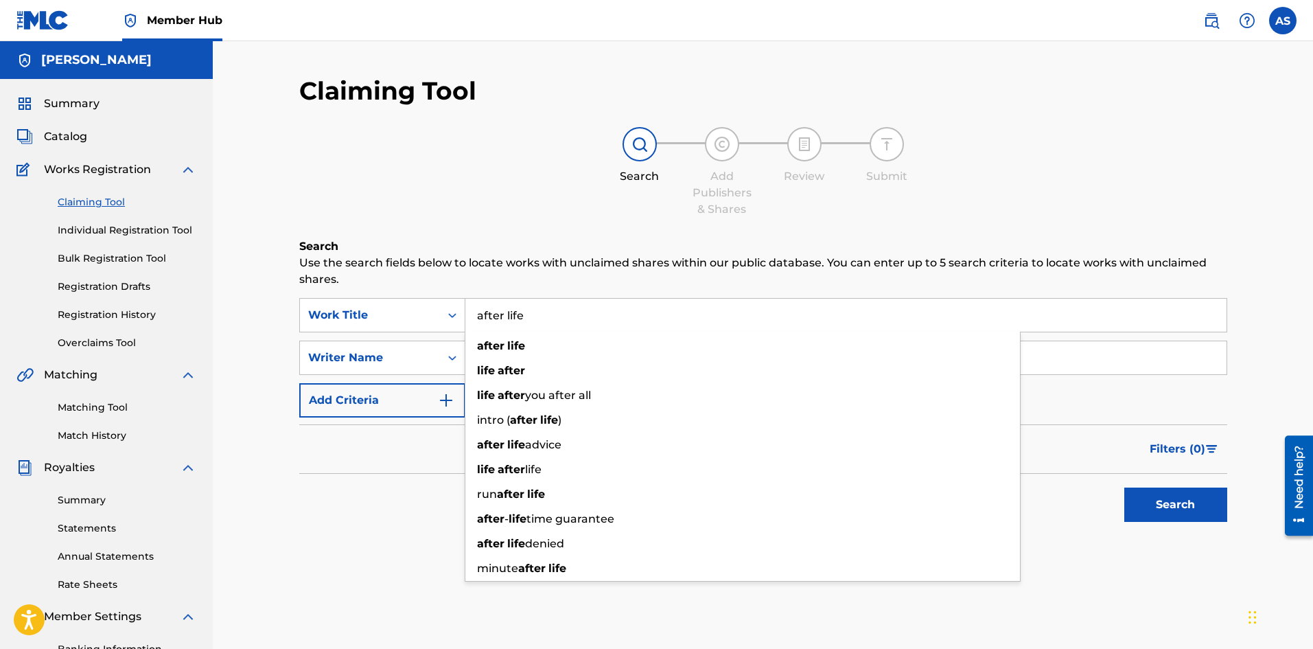
type input "after life"
drag, startPoint x: 371, startPoint y: 493, endPoint x: 430, endPoint y: 458, distance: 68.9
click at [380, 488] on div "Search" at bounding box center [763, 501] width 928 height 55
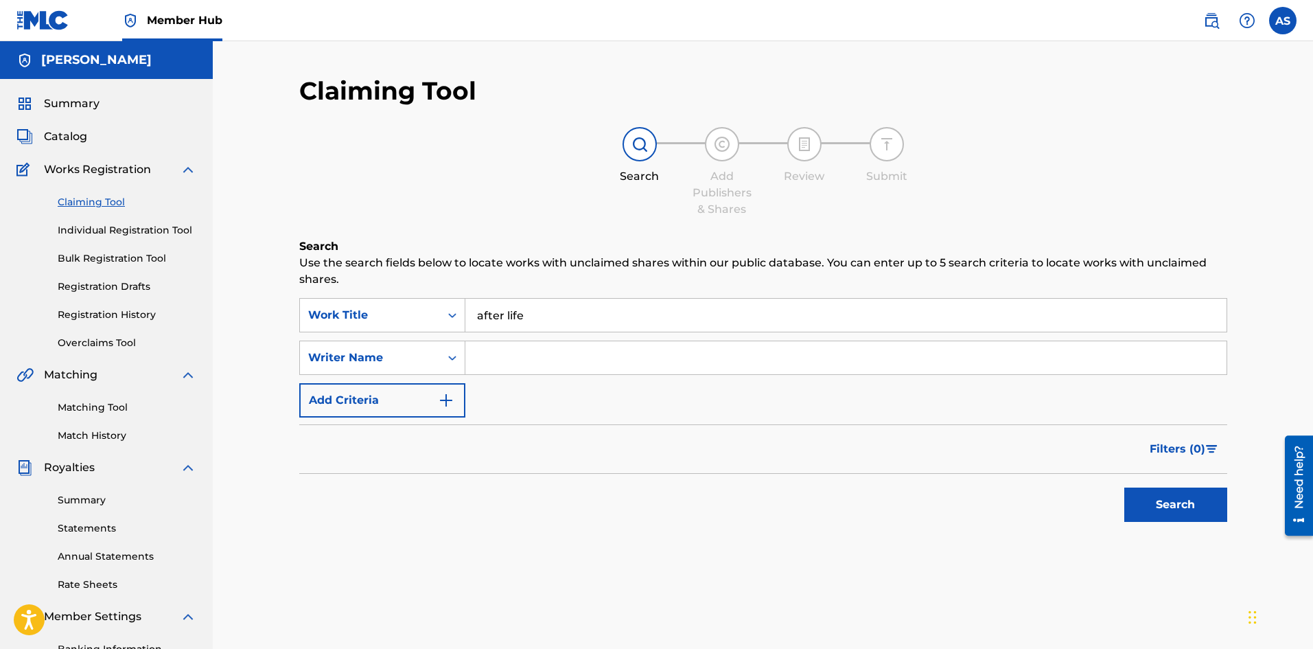
click at [494, 355] on input "Search Form" at bounding box center [845, 357] width 761 height 33
type input "[PERSON_NAME]"
click at [1193, 505] on button "Search" at bounding box center [1175, 504] width 103 height 34
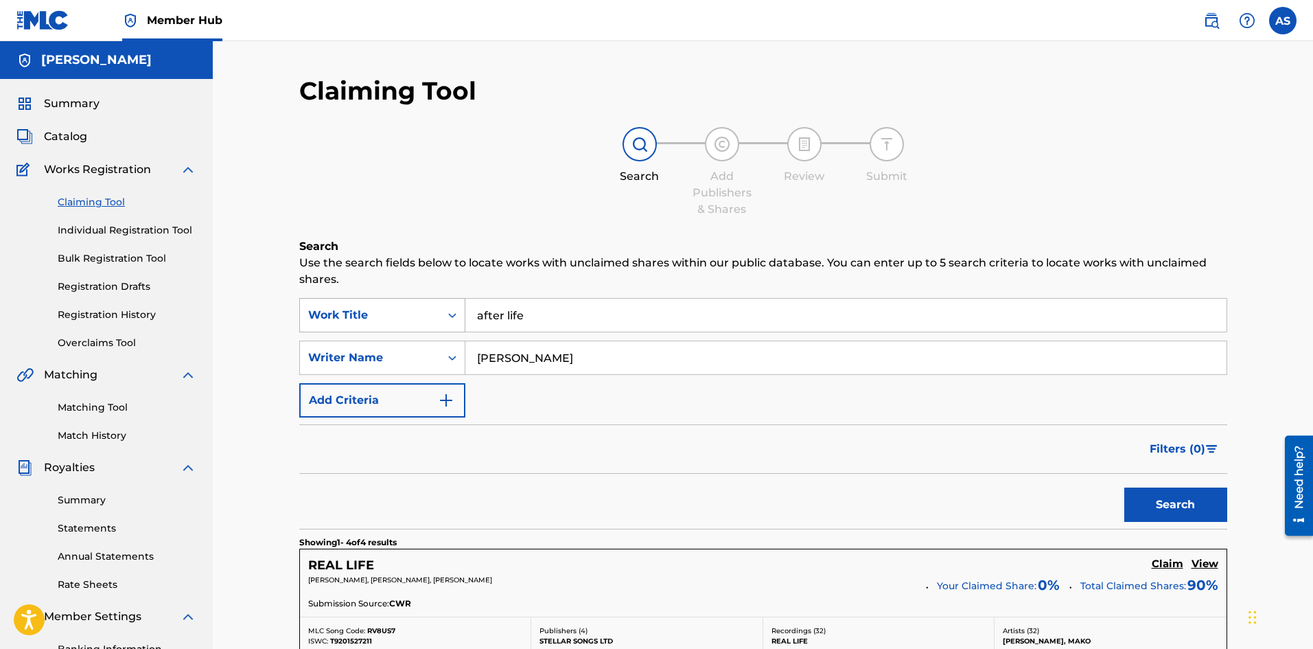
drag, startPoint x: 539, startPoint y: 315, endPoint x: 397, endPoint y: 314, distance: 141.4
click at [398, 314] on div "SearchWithCriteriab3556c44-5471-431b-99eb-7f29398e0bed Work Title after life" at bounding box center [763, 315] width 928 height 34
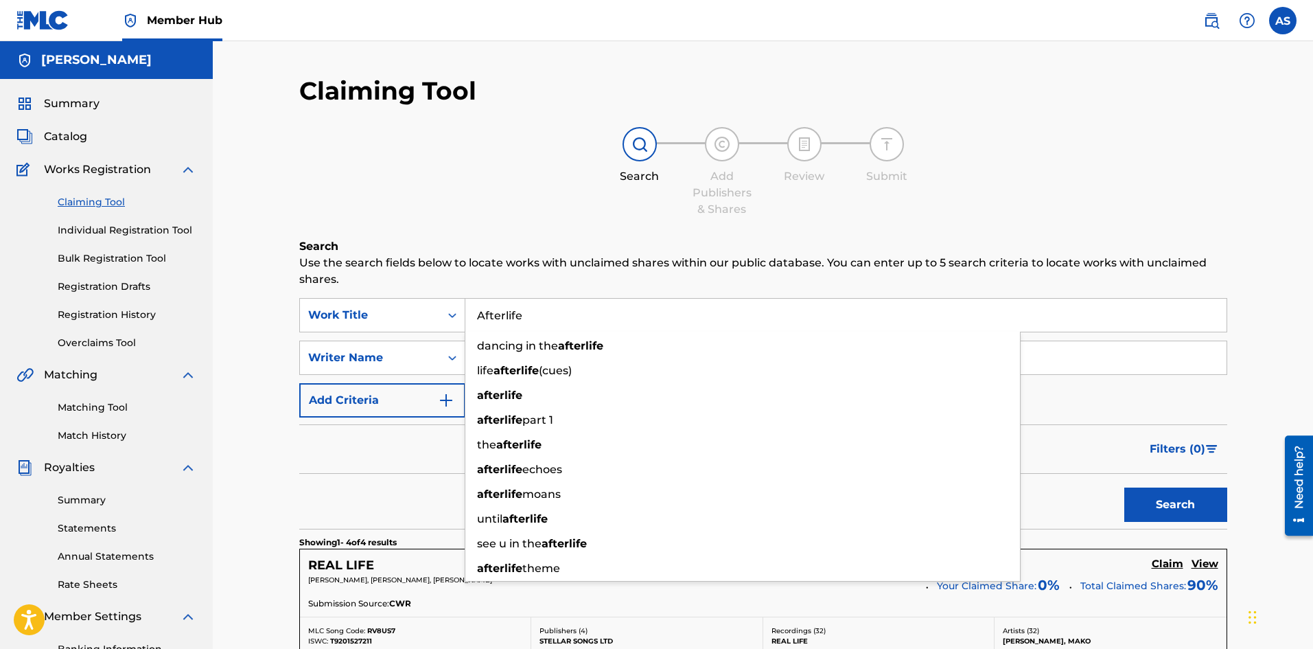
type input "Afterlife"
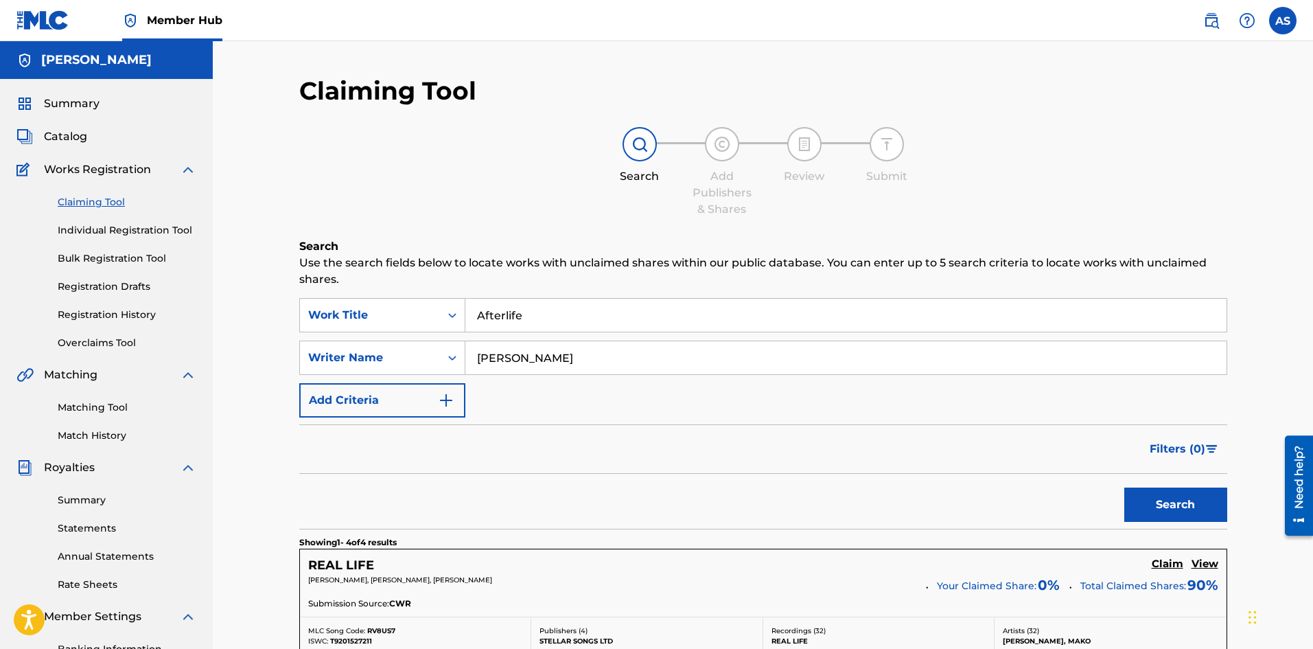
click at [258, 500] on div "Claiming Tool Search Add Publishers & Shares Review Submit Search Use the searc…" at bounding box center [763, 566] width 1100 height 1051
click at [1200, 506] on button "Search" at bounding box center [1175, 504] width 103 height 34
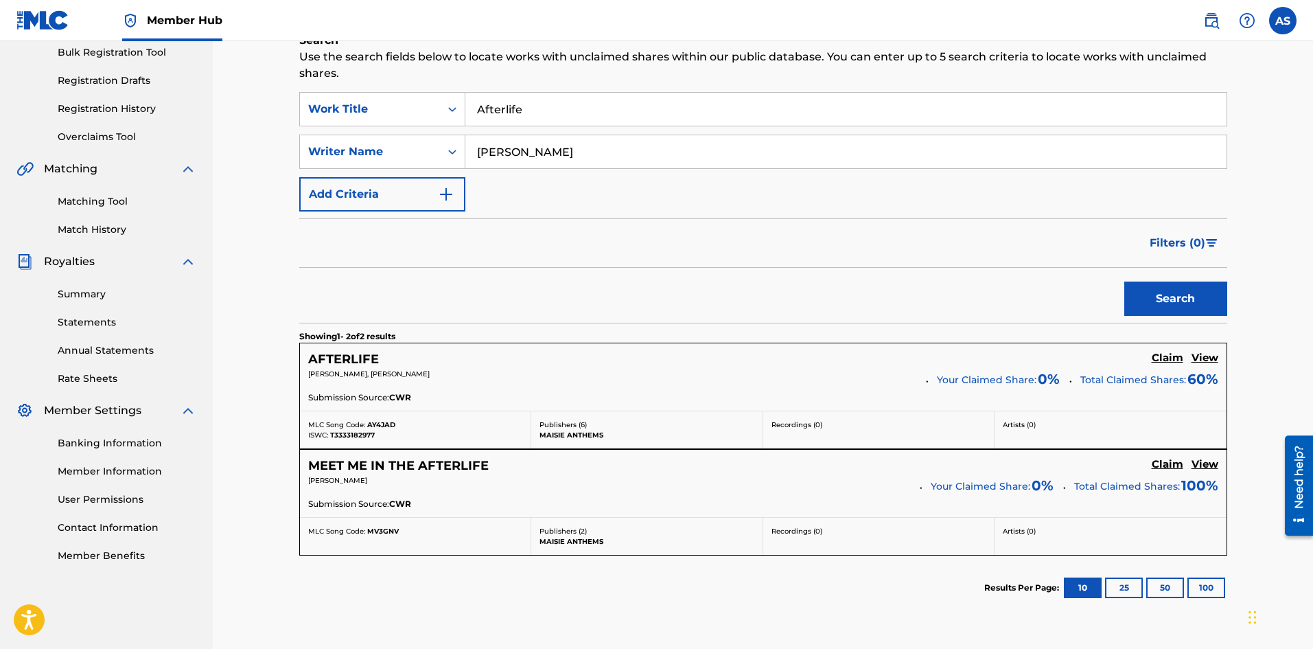
scroll to position [312, 0]
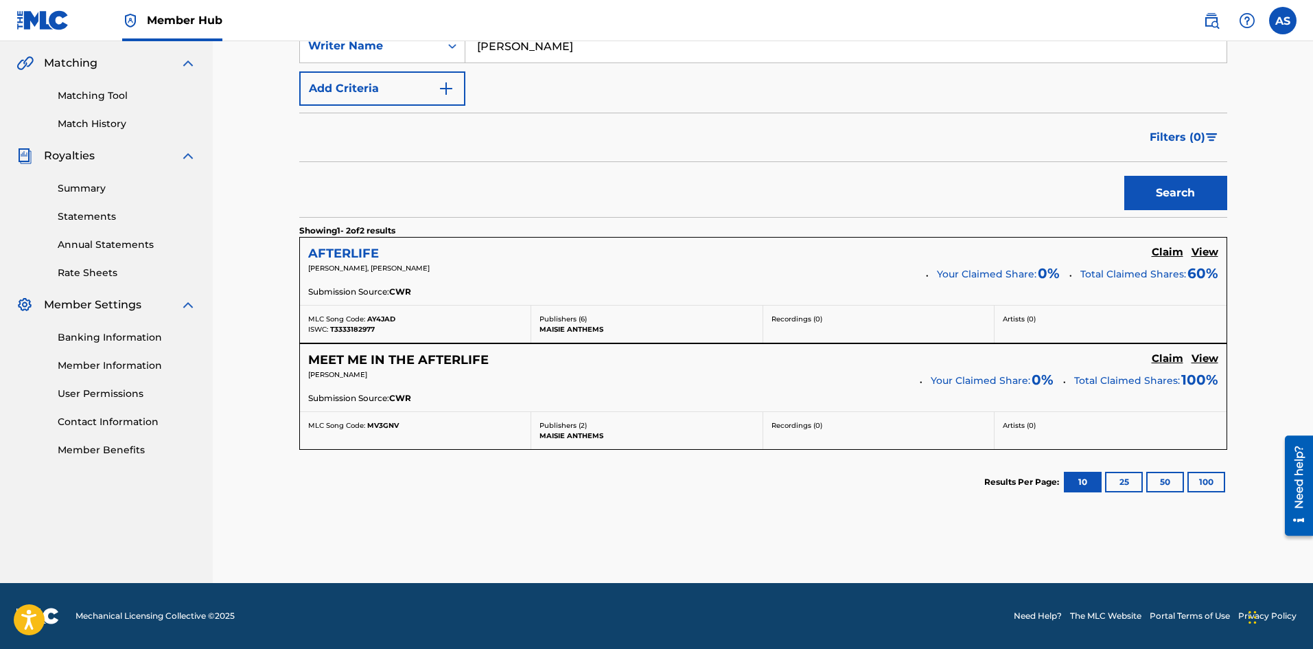
click at [350, 254] on h5 "AFTERLIFE" at bounding box center [343, 254] width 71 height 16
